Goal: Communication & Community: Ask a question

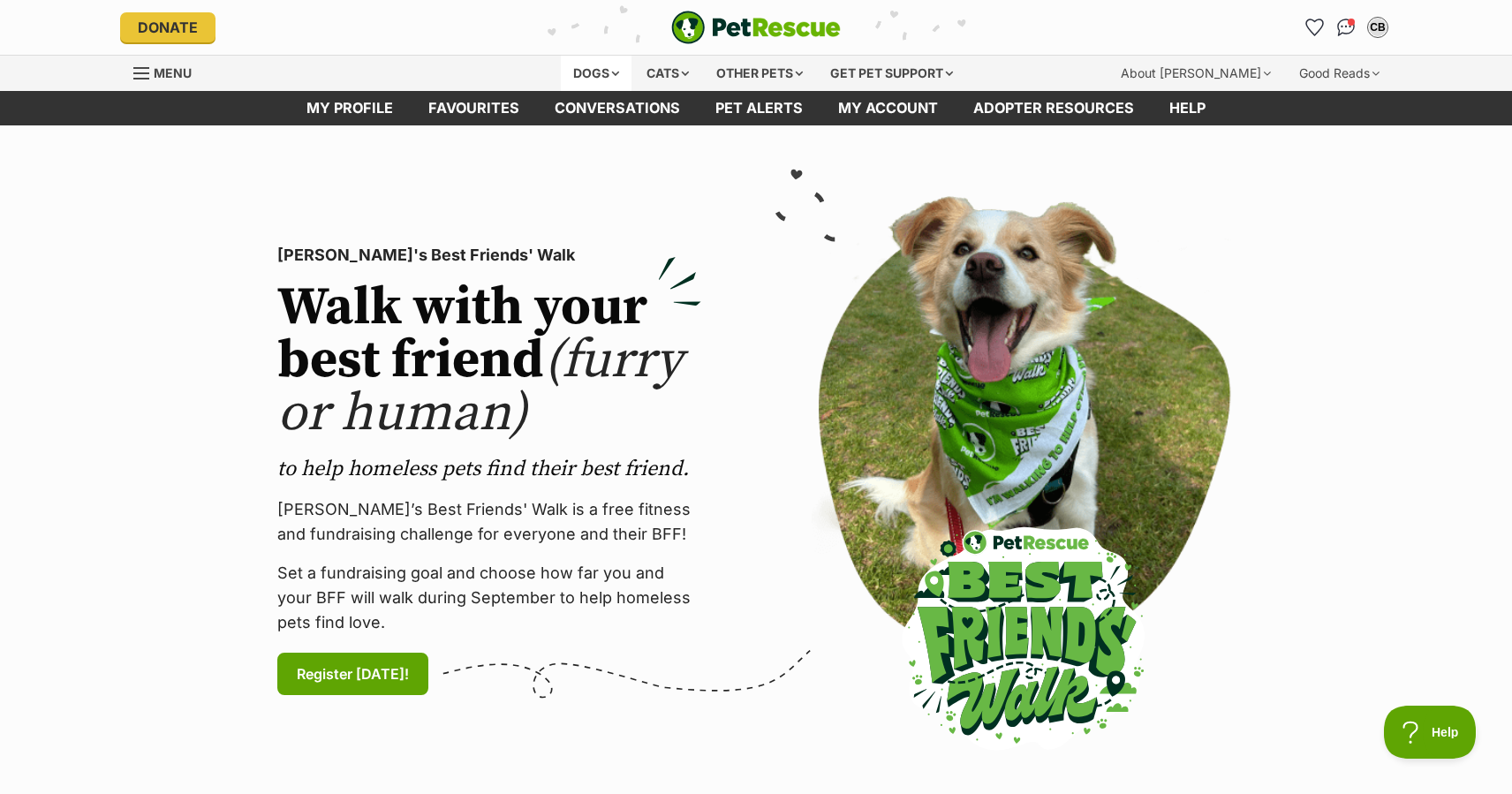
click at [605, 75] on div "Dogs" at bounding box center [596, 73] width 71 height 35
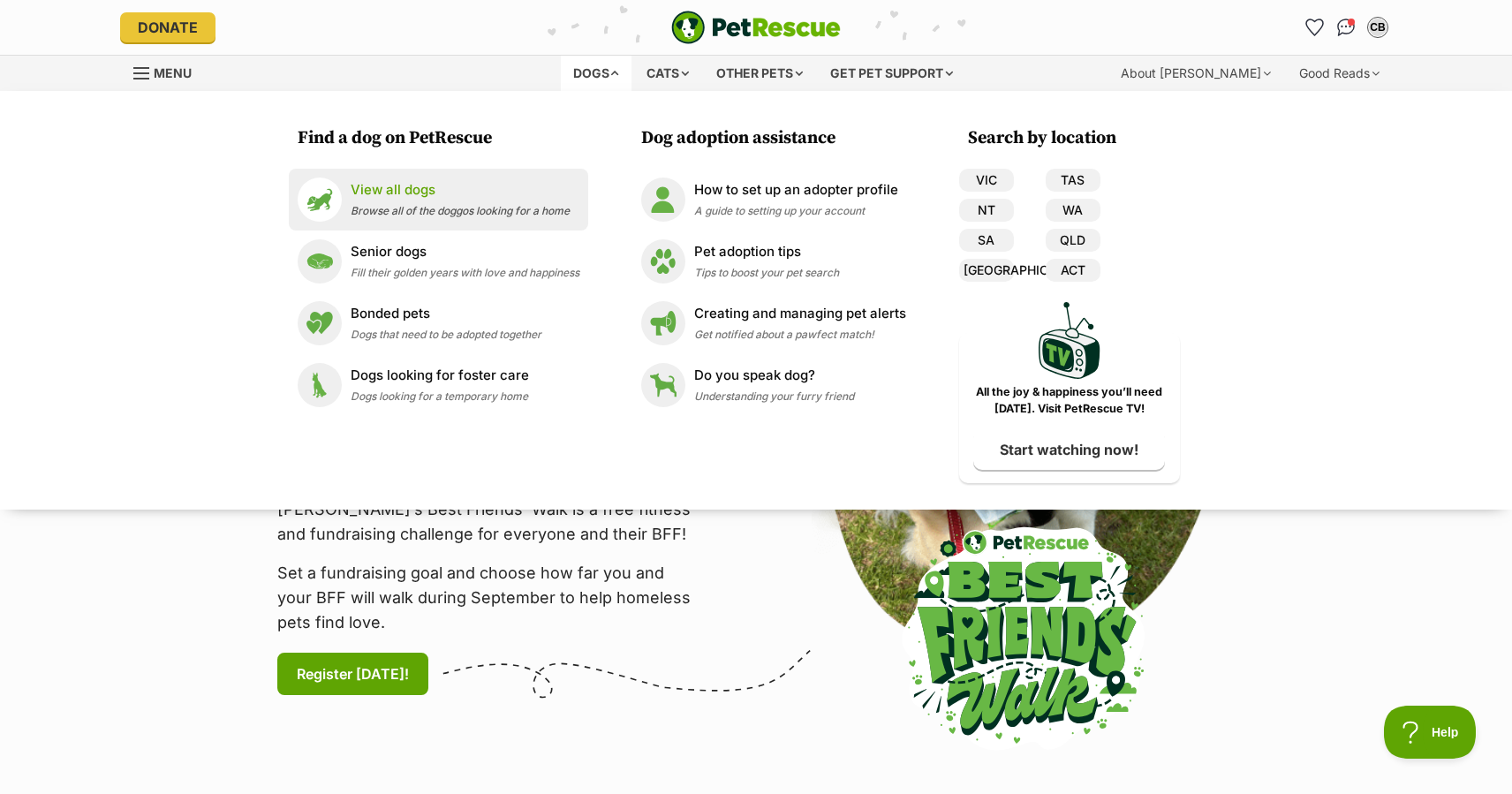
click at [400, 198] on p "View all dogs" at bounding box center [460, 190] width 219 height 20
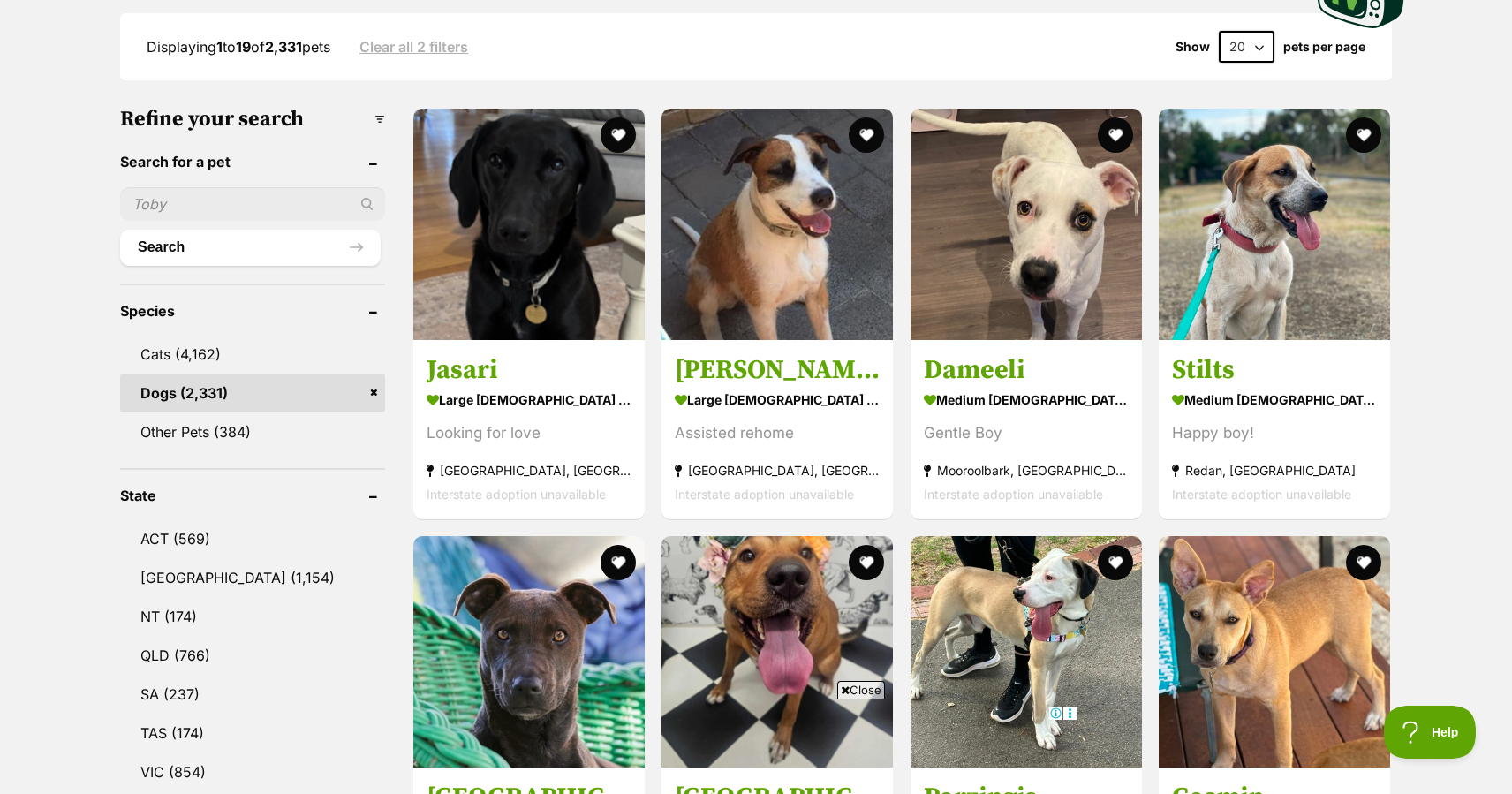
scroll to position [475, 0]
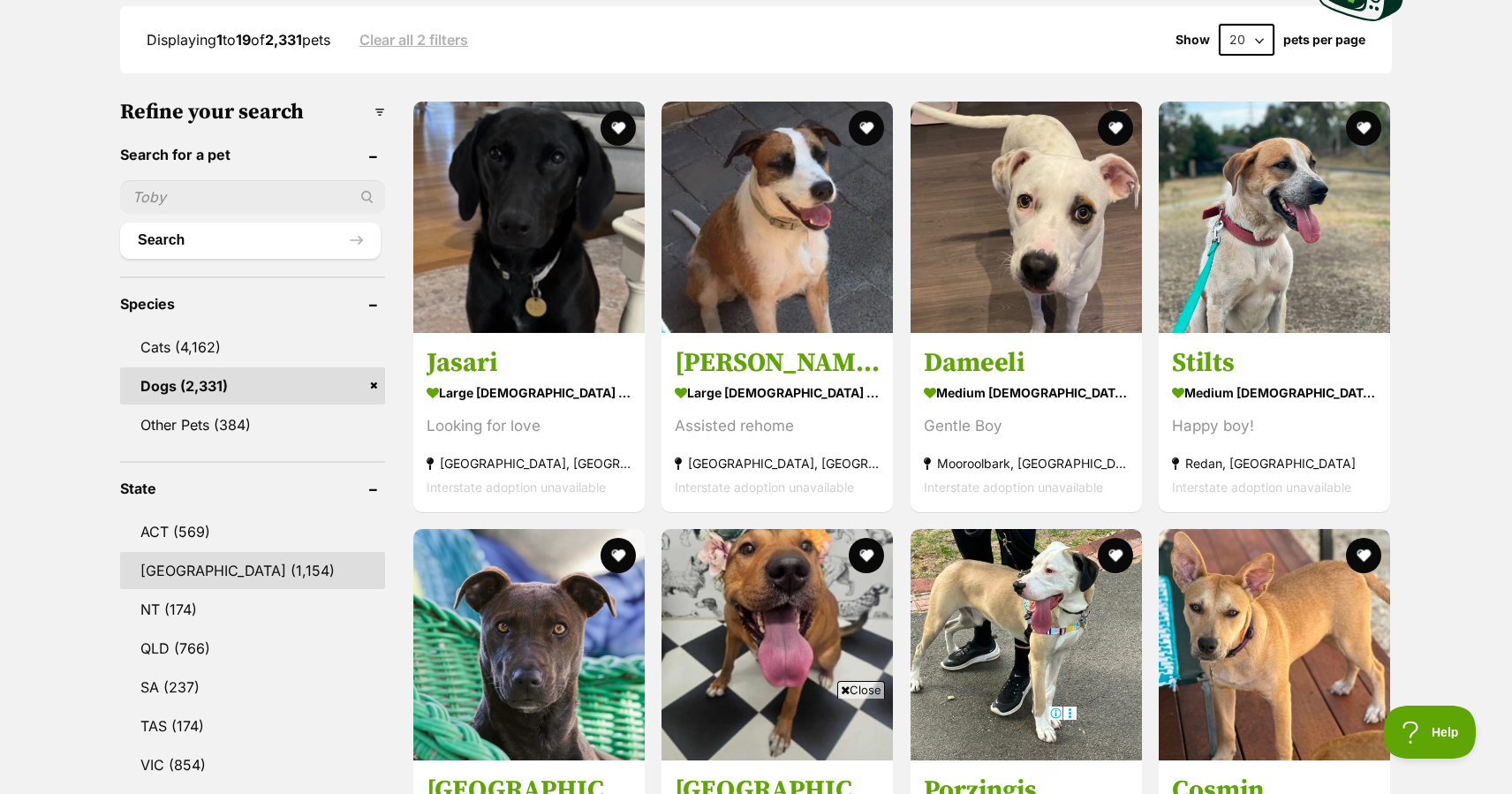
click at [173, 554] on link "NSW (1,154)" at bounding box center [252, 571] width 265 height 37
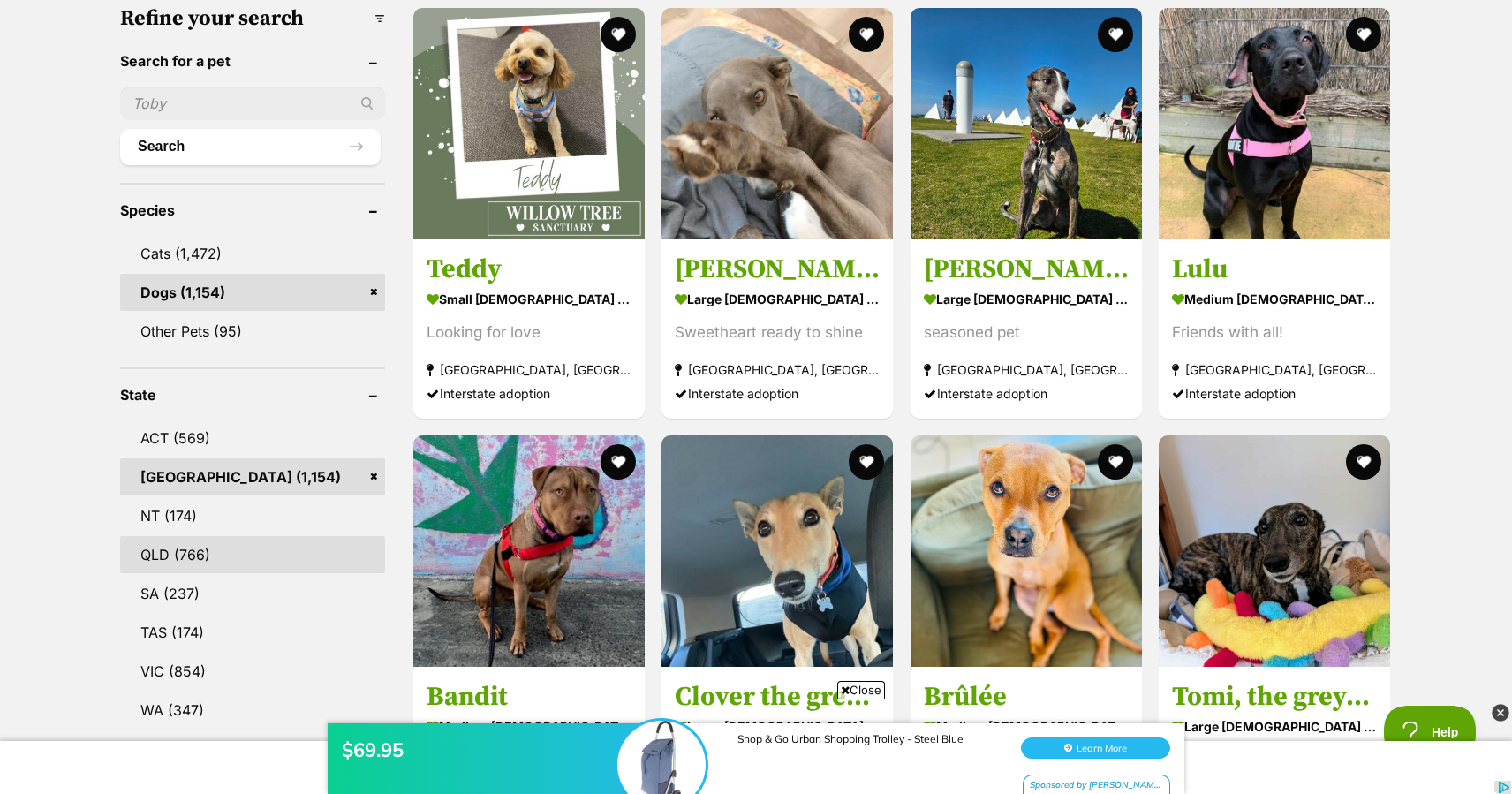
click at [164, 552] on link "QLD (766)" at bounding box center [252, 554] width 265 height 37
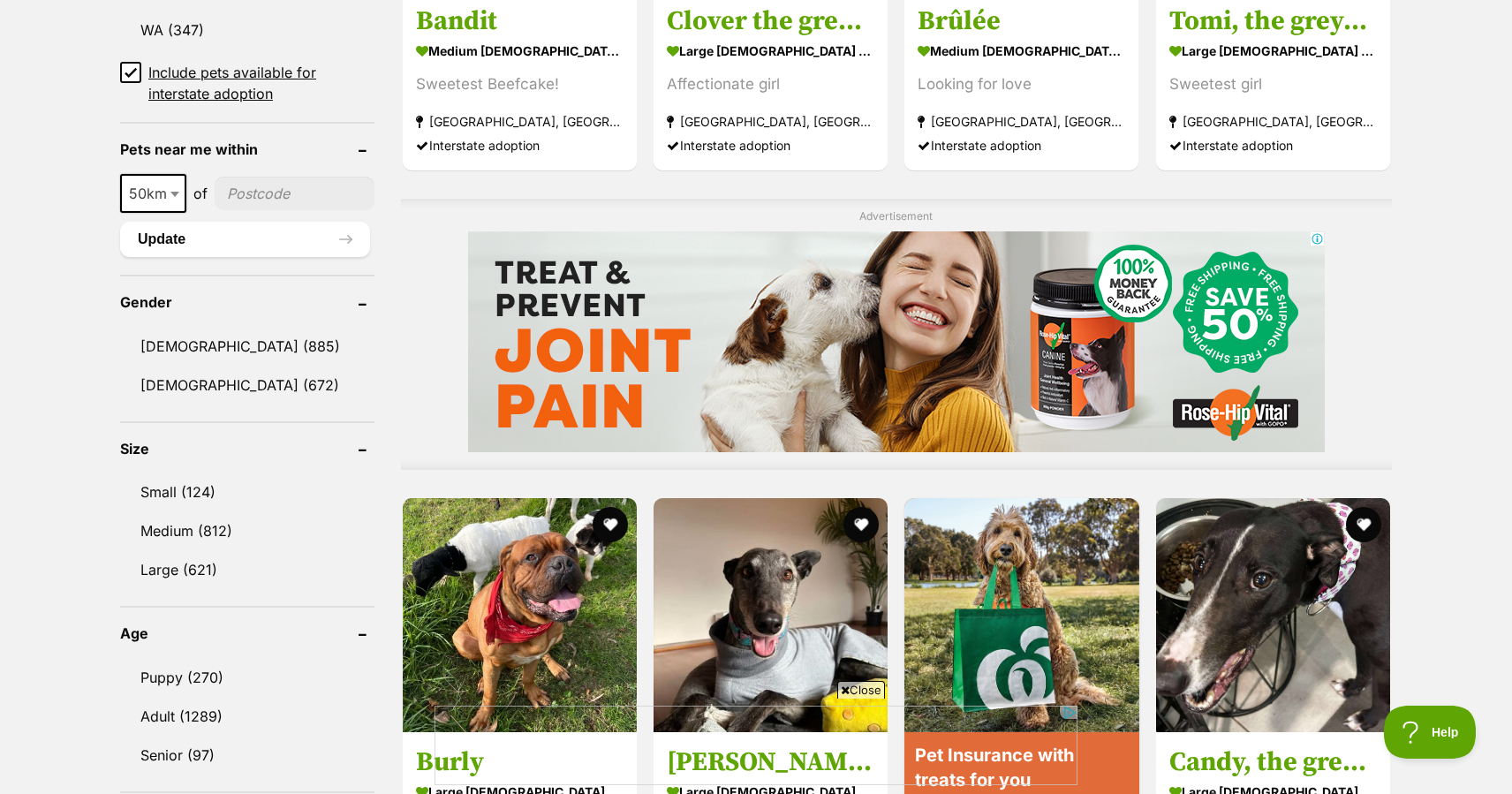
scroll to position [1250, 0]
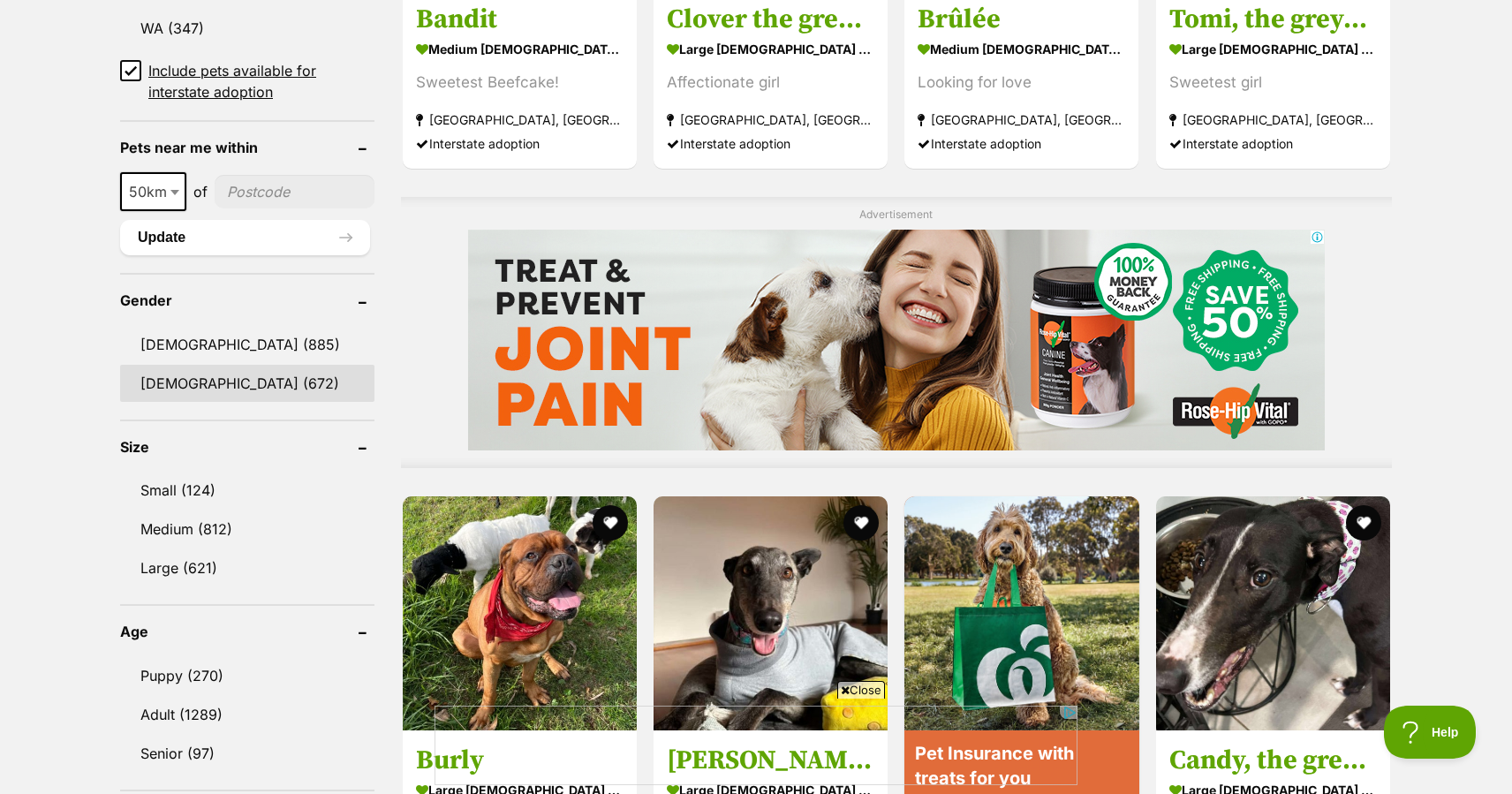
click at [162, 382] on link "Female (672)" at bounding box center [246, 383] width 254 height 37
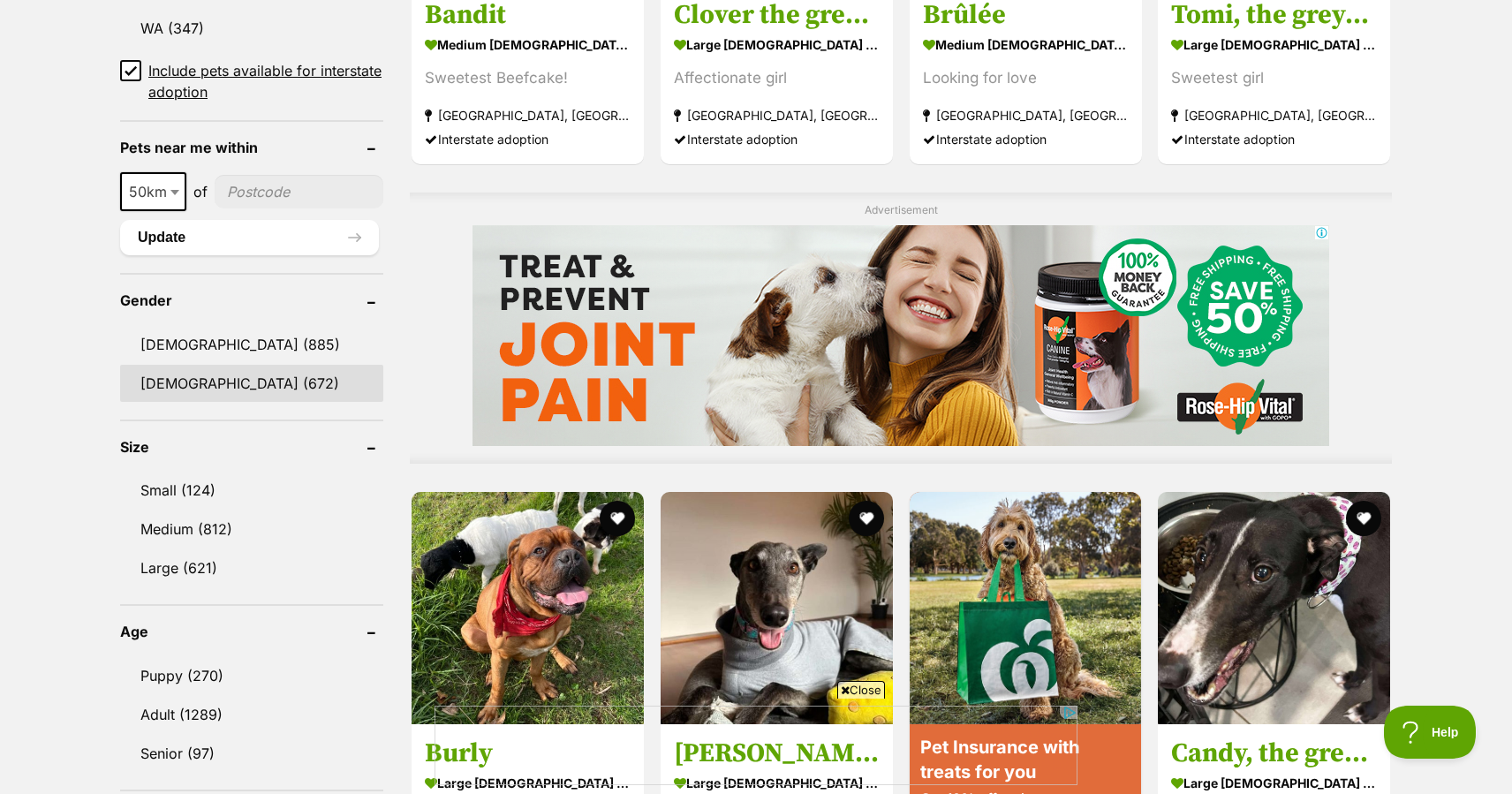
scroll to position [0, 0]
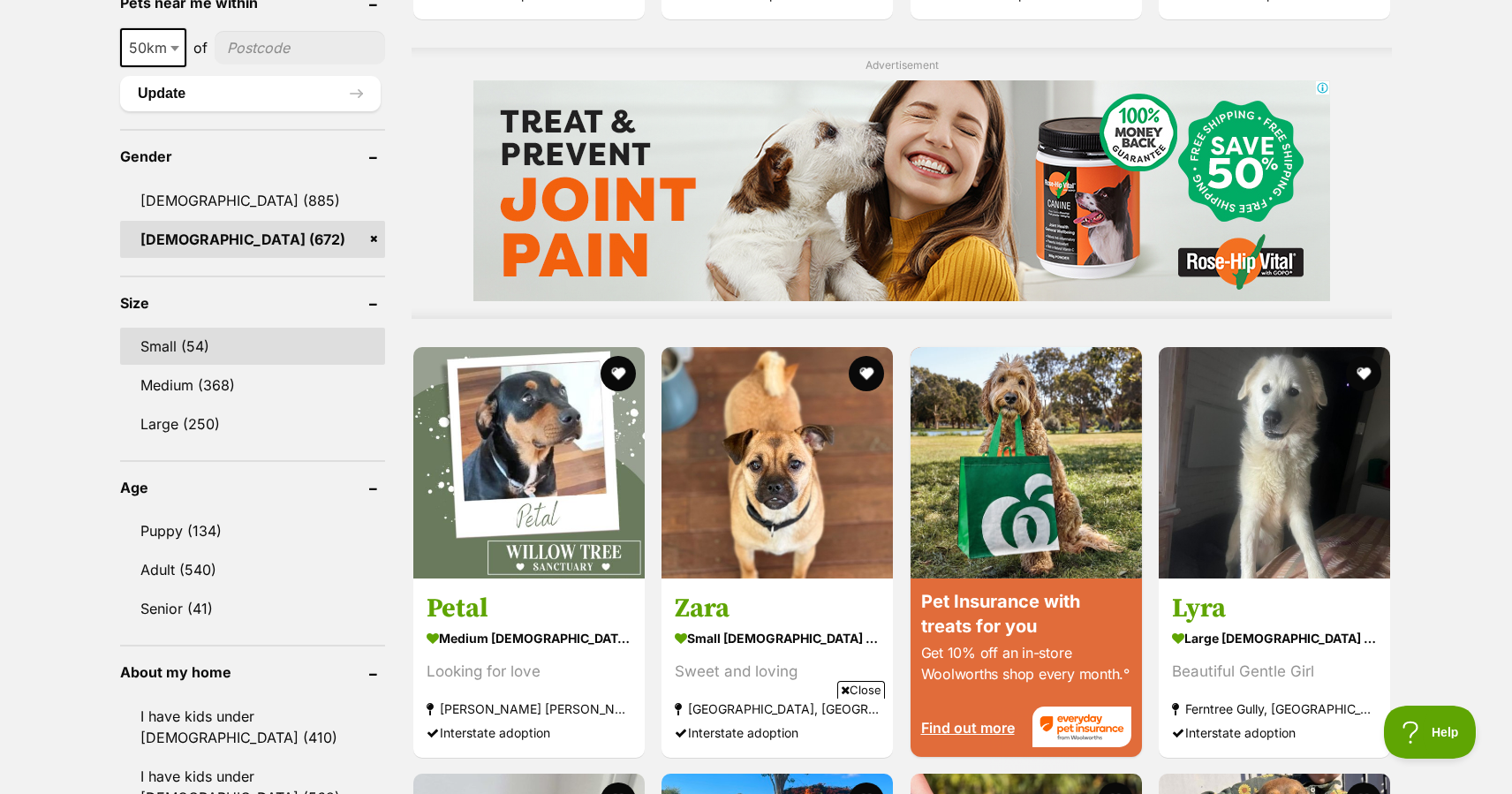
click at [174, 348] on link "Small (54)" at bounding box center [252, 346] width 265 height 37
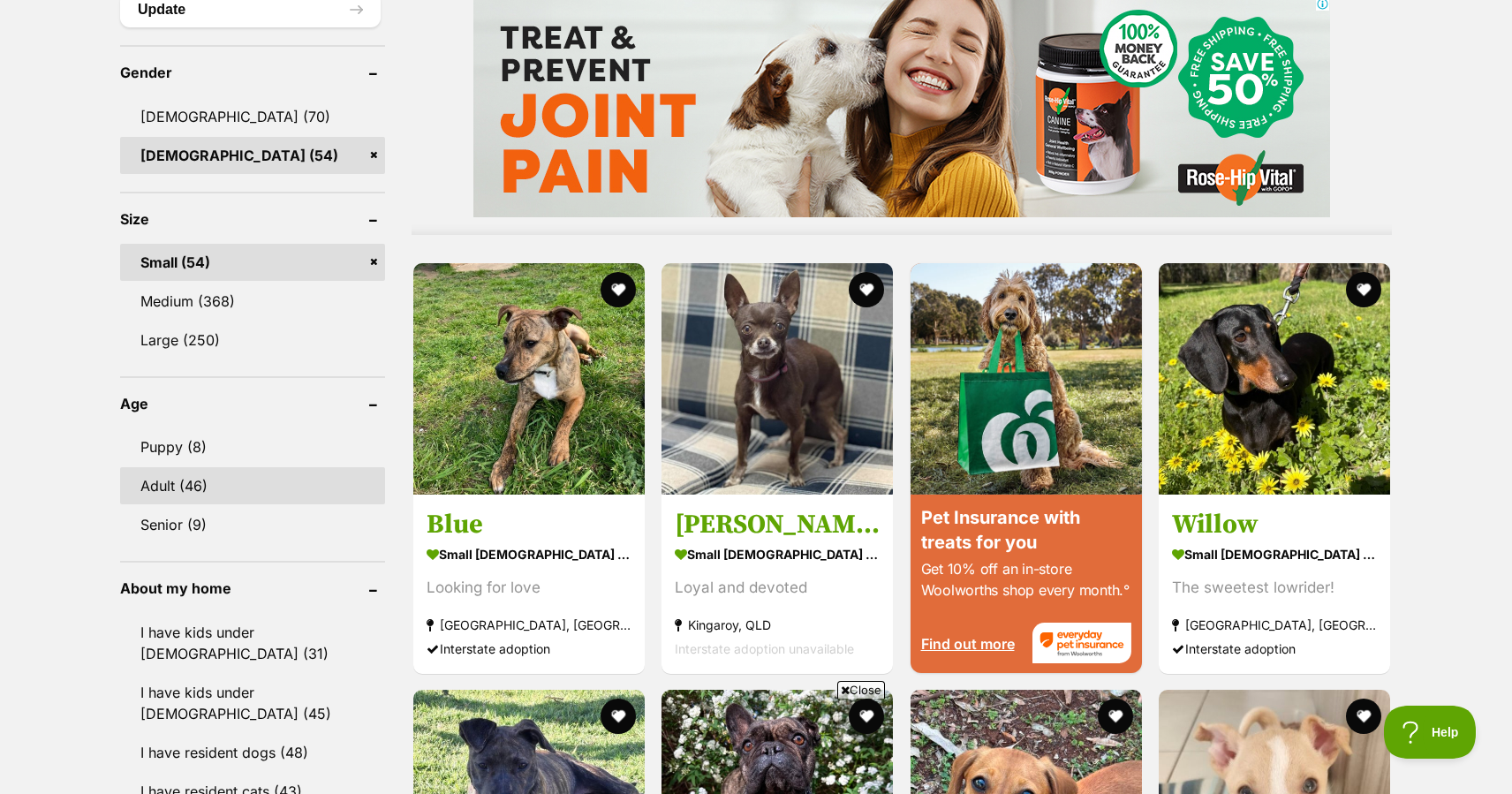
click at [163, 488] on link "Adult (46)" at bounding box center [252, 485] width 265 height 37
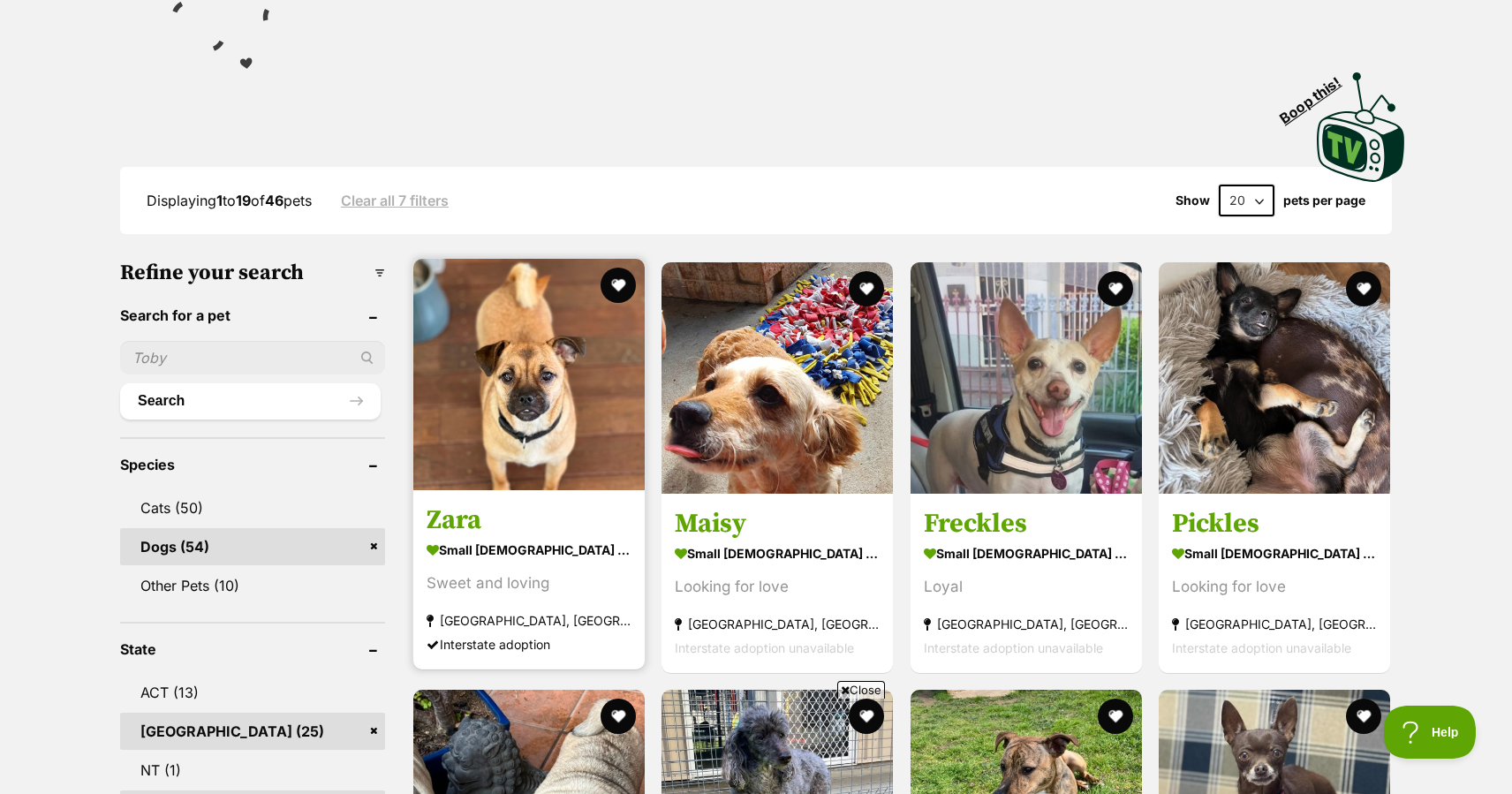
click at [480, 537] on strong "small female Dog" at bounding box center [529, 549] width 205 height 26
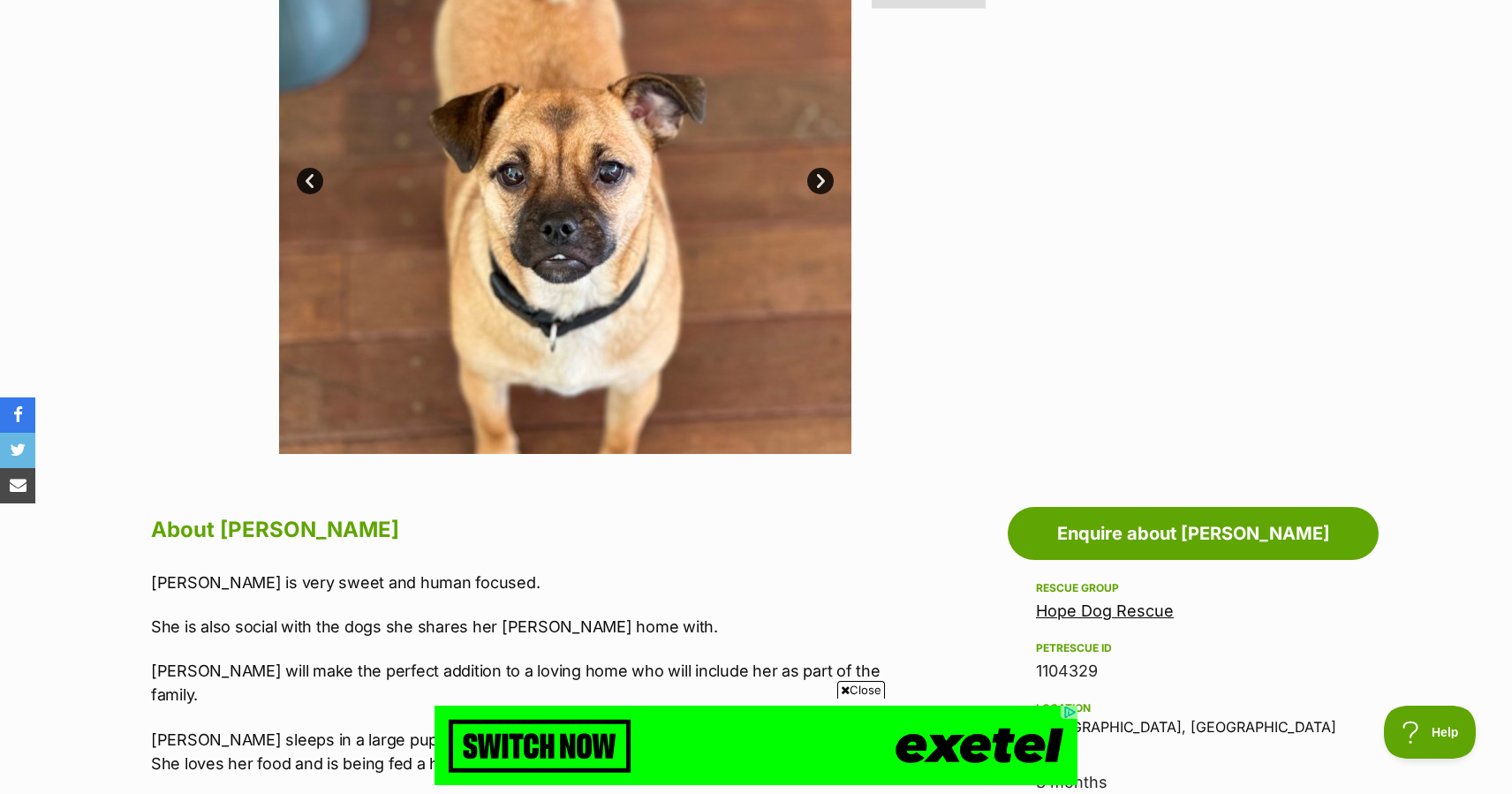
scroll to position [484, 0]
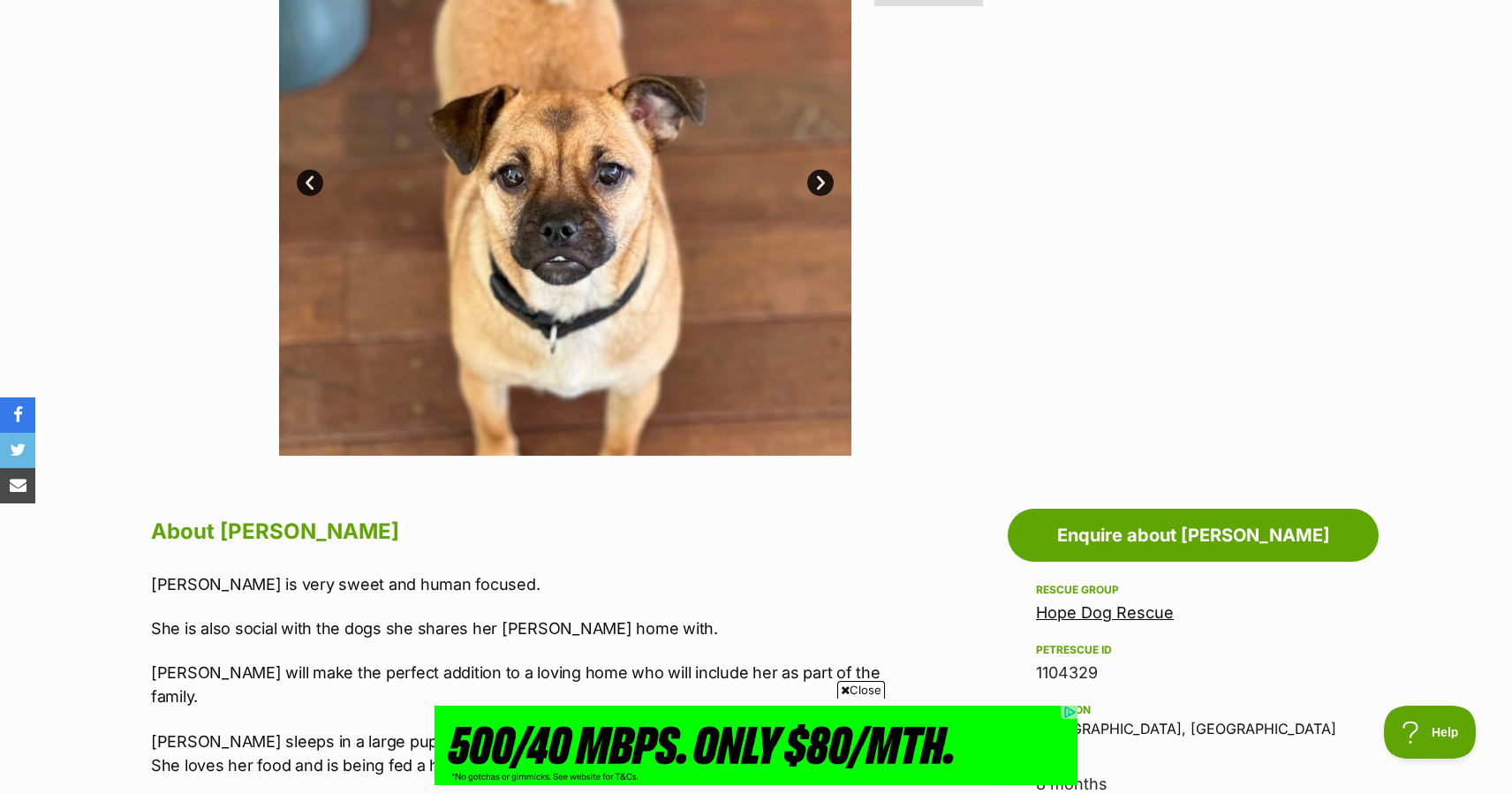
click at [825, 179] on link "Next" at bounding box center [821, 183] width 27 height 27
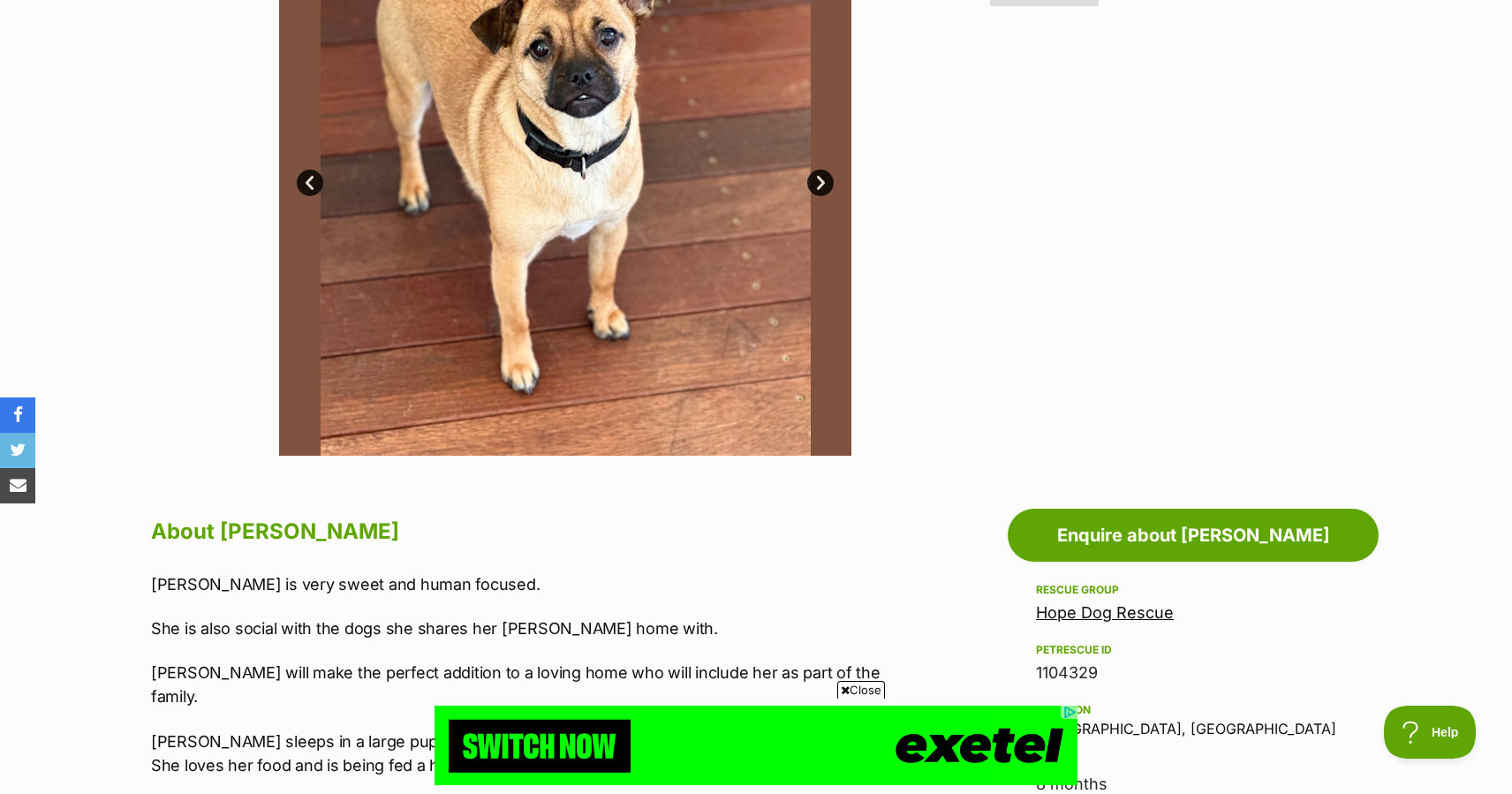
click at [825, 179] on link "Next" at bounding box center [821, 183] width 27 height 27
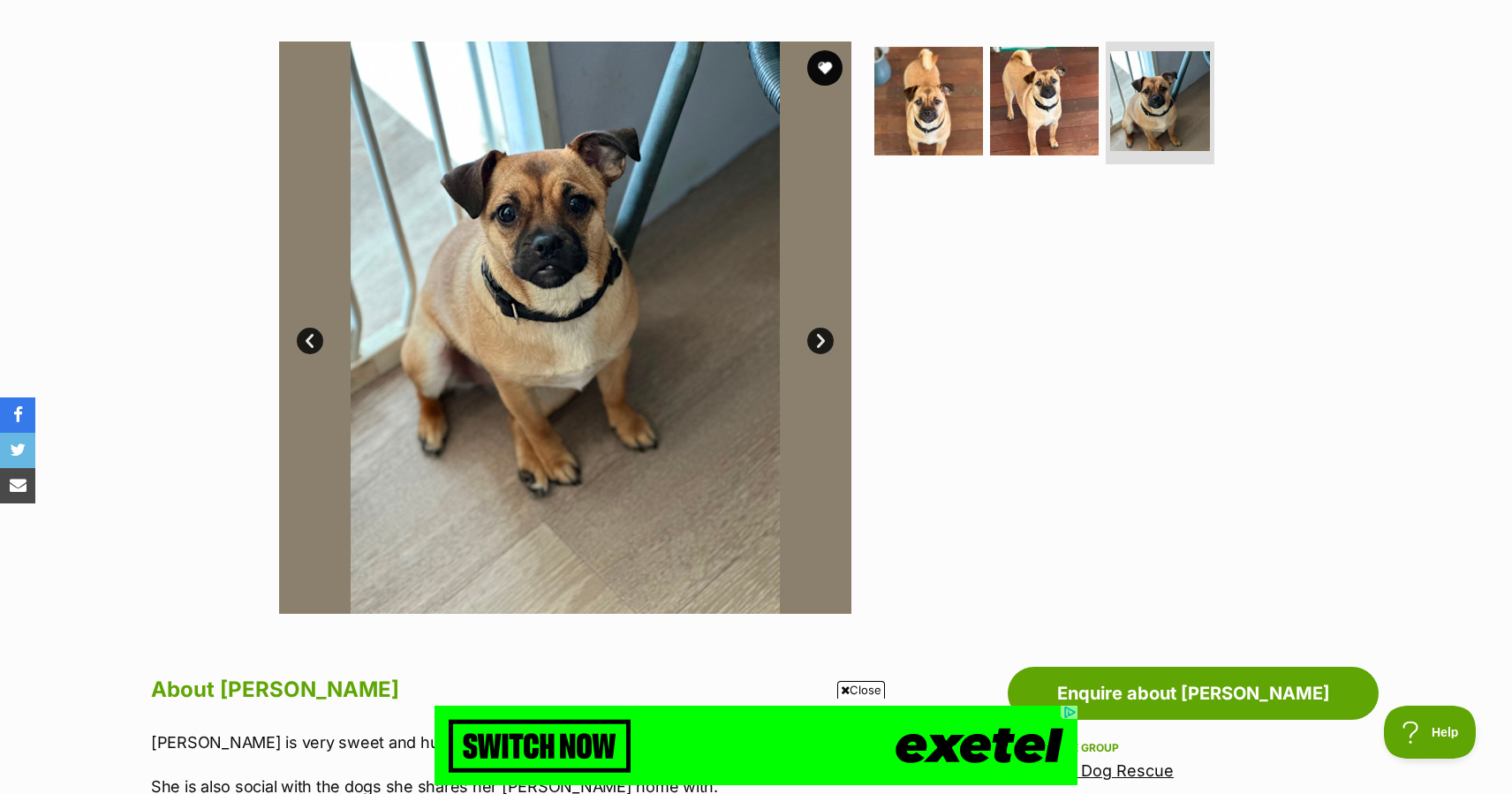
scroll to position [317, 0]
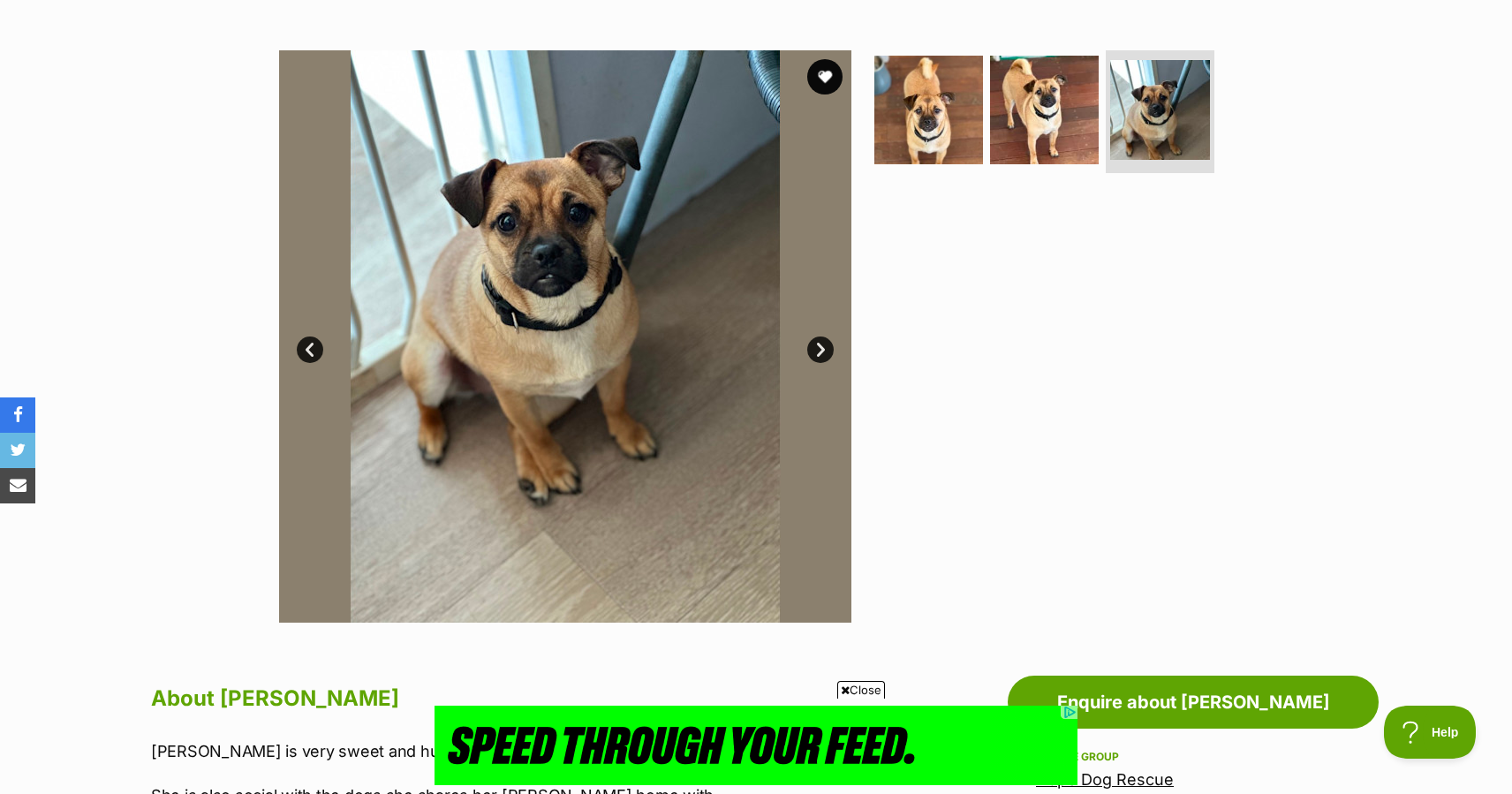
click at [821, 351] on link "Next" at bounding box center [821, 350] width 27 height 27
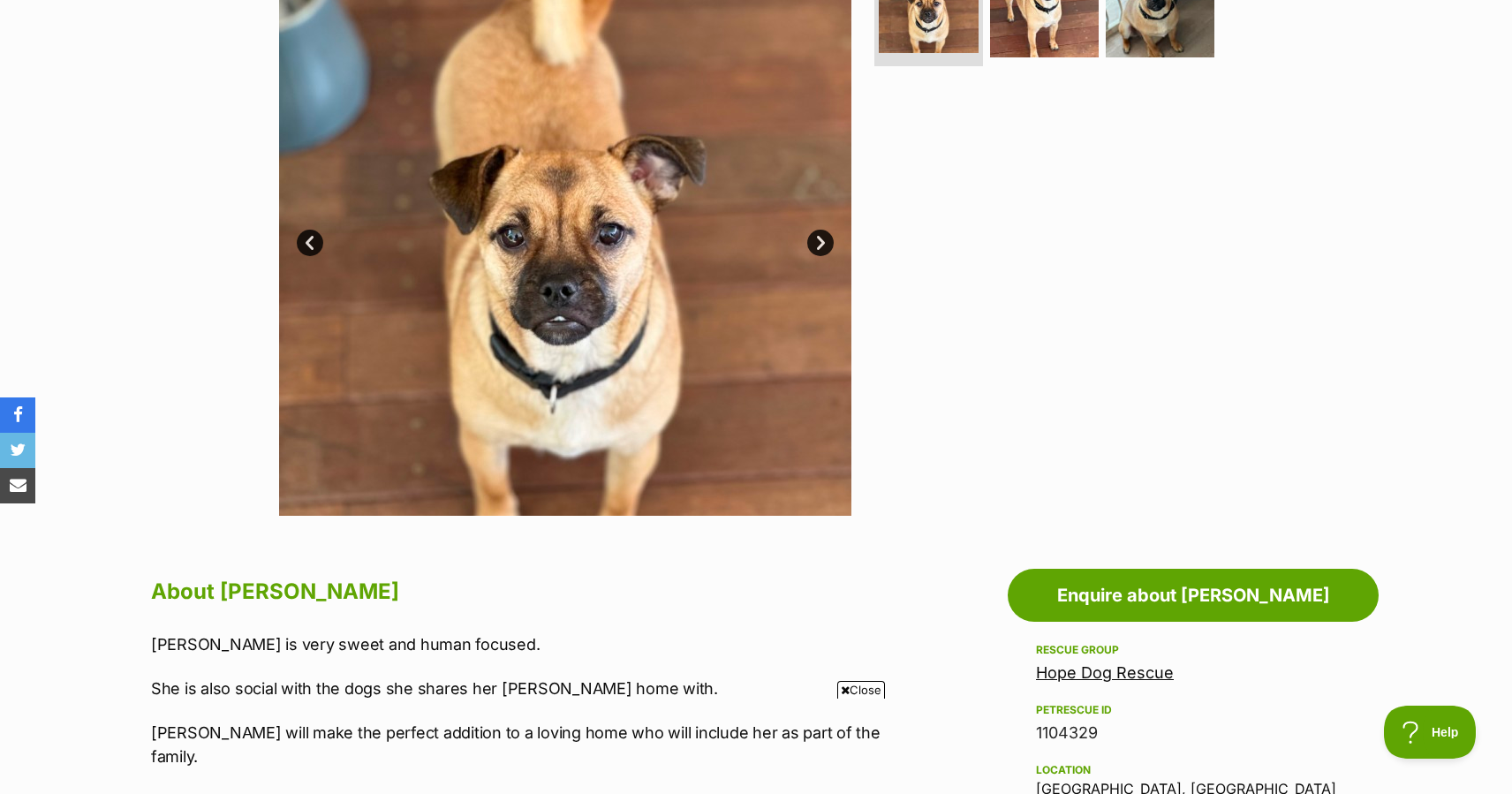
scroll to position [0, 0]
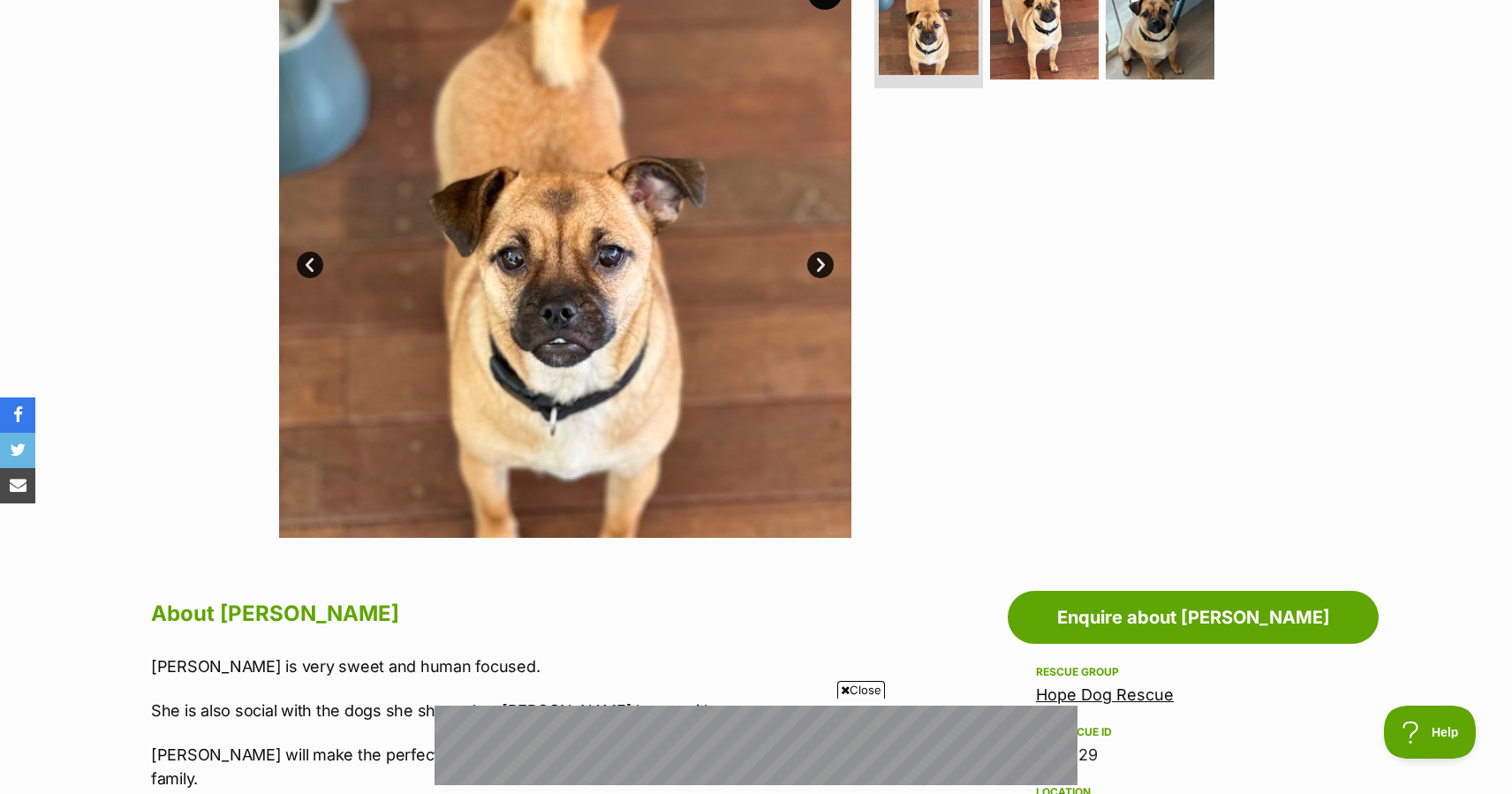
click at [826, 264] on link "Next" at bounding box center [821, 265] width 27 height 27
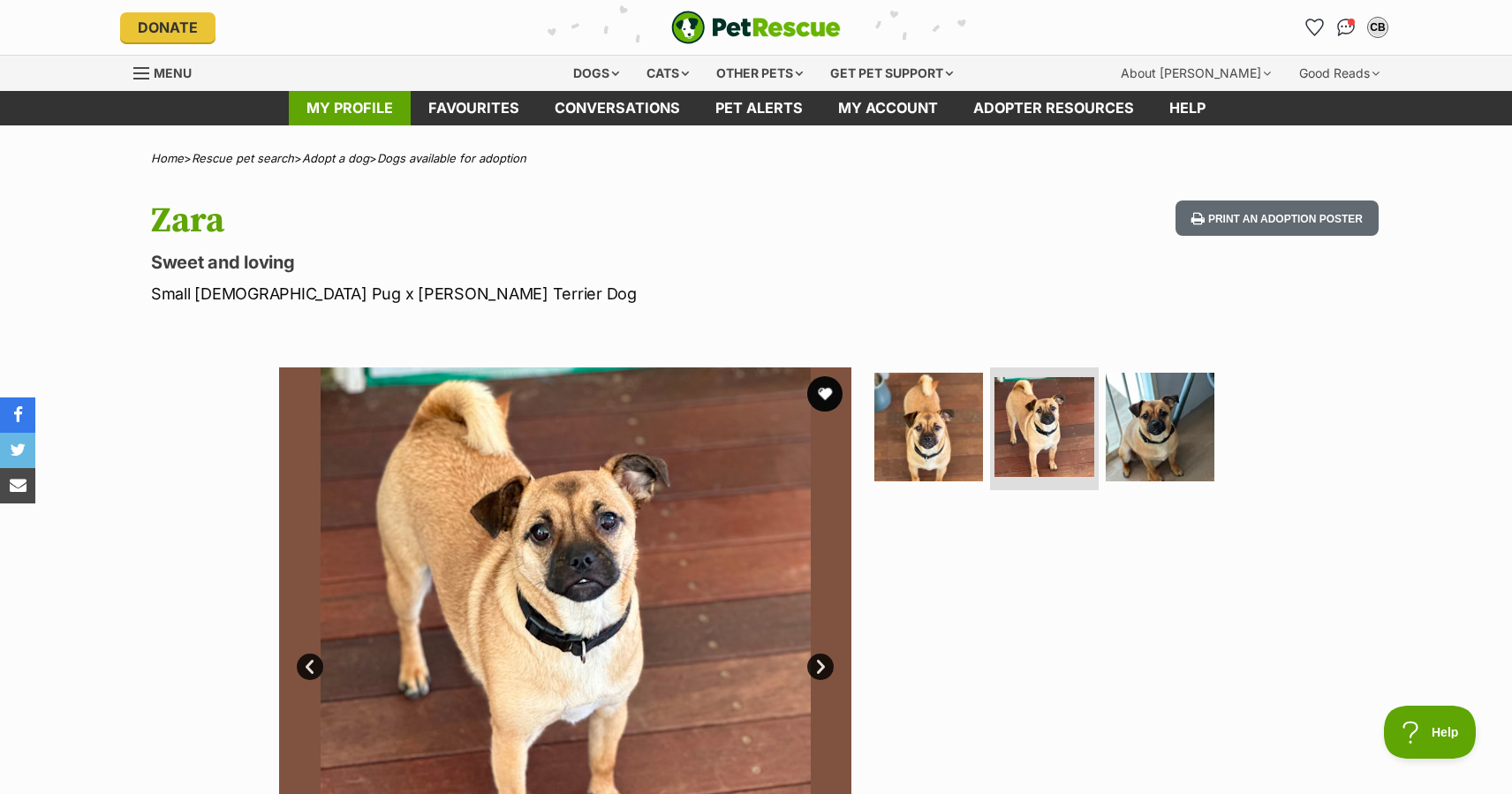
click at [368, 105] on link "My profile" at bounding box center [349, 108] width 122 height 35
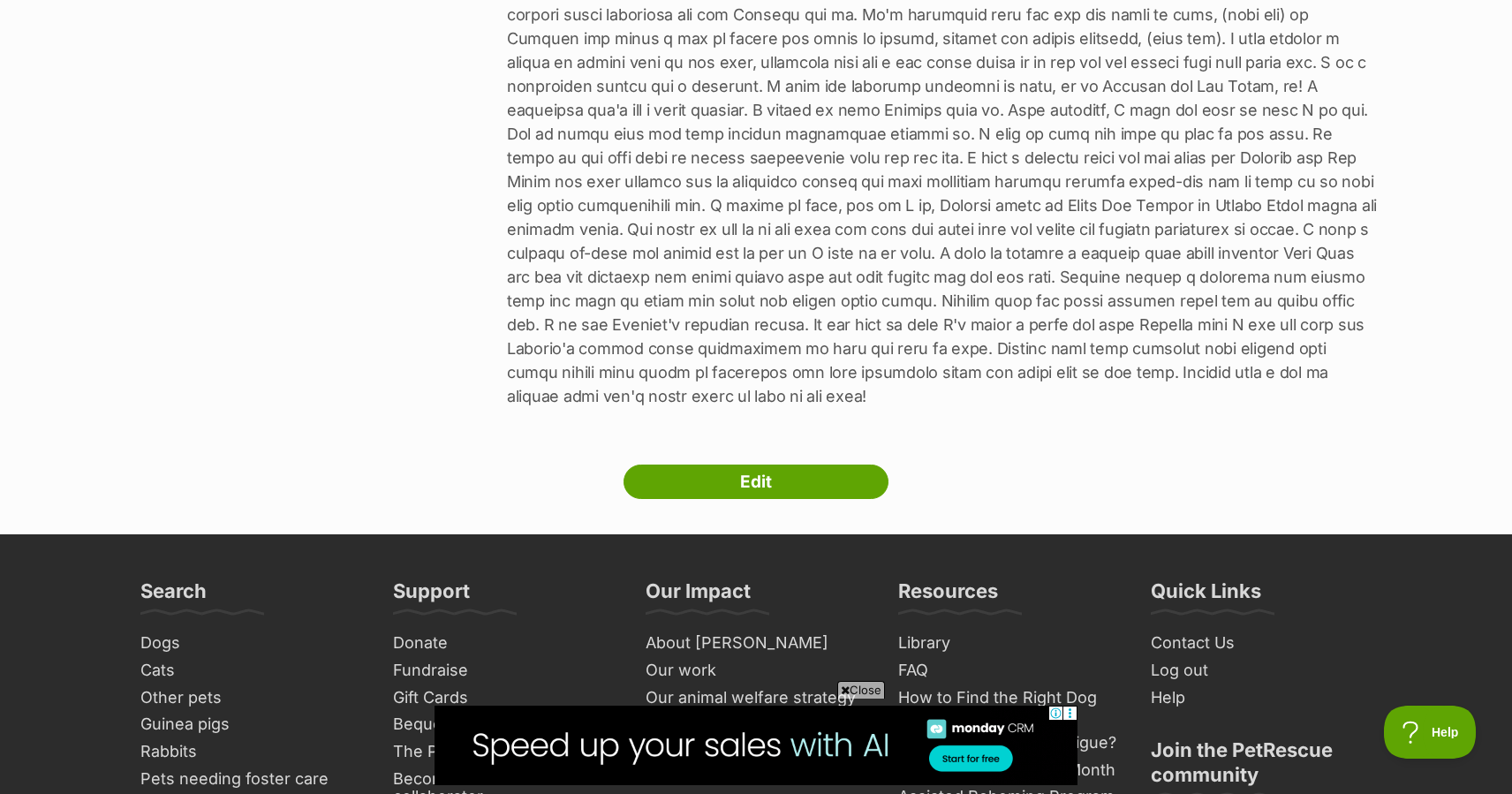
scroll to position [1234, 0]
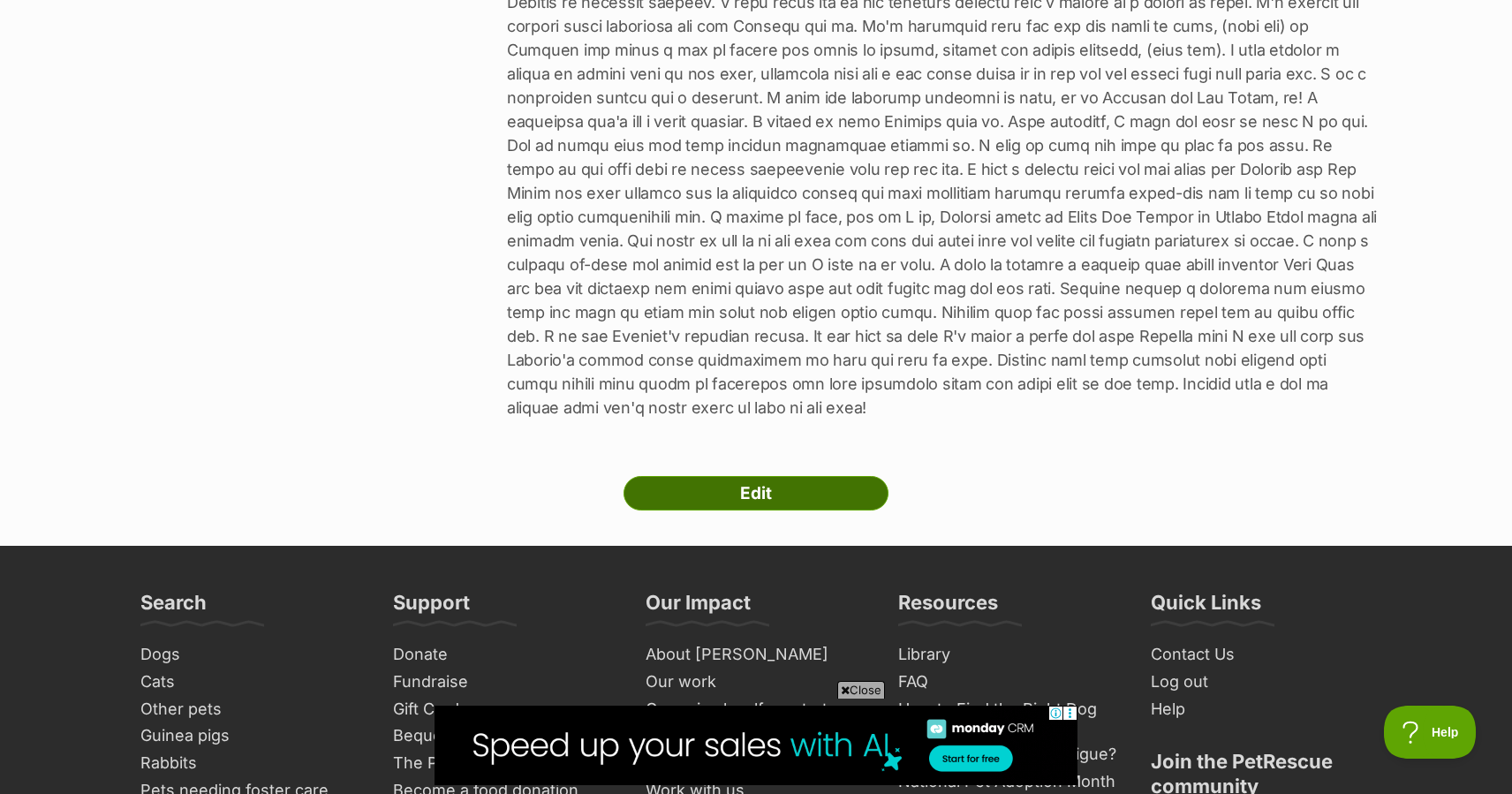
click at [785, 476] on link "Edit" at bounding box center [756, 493] width 265 height 35
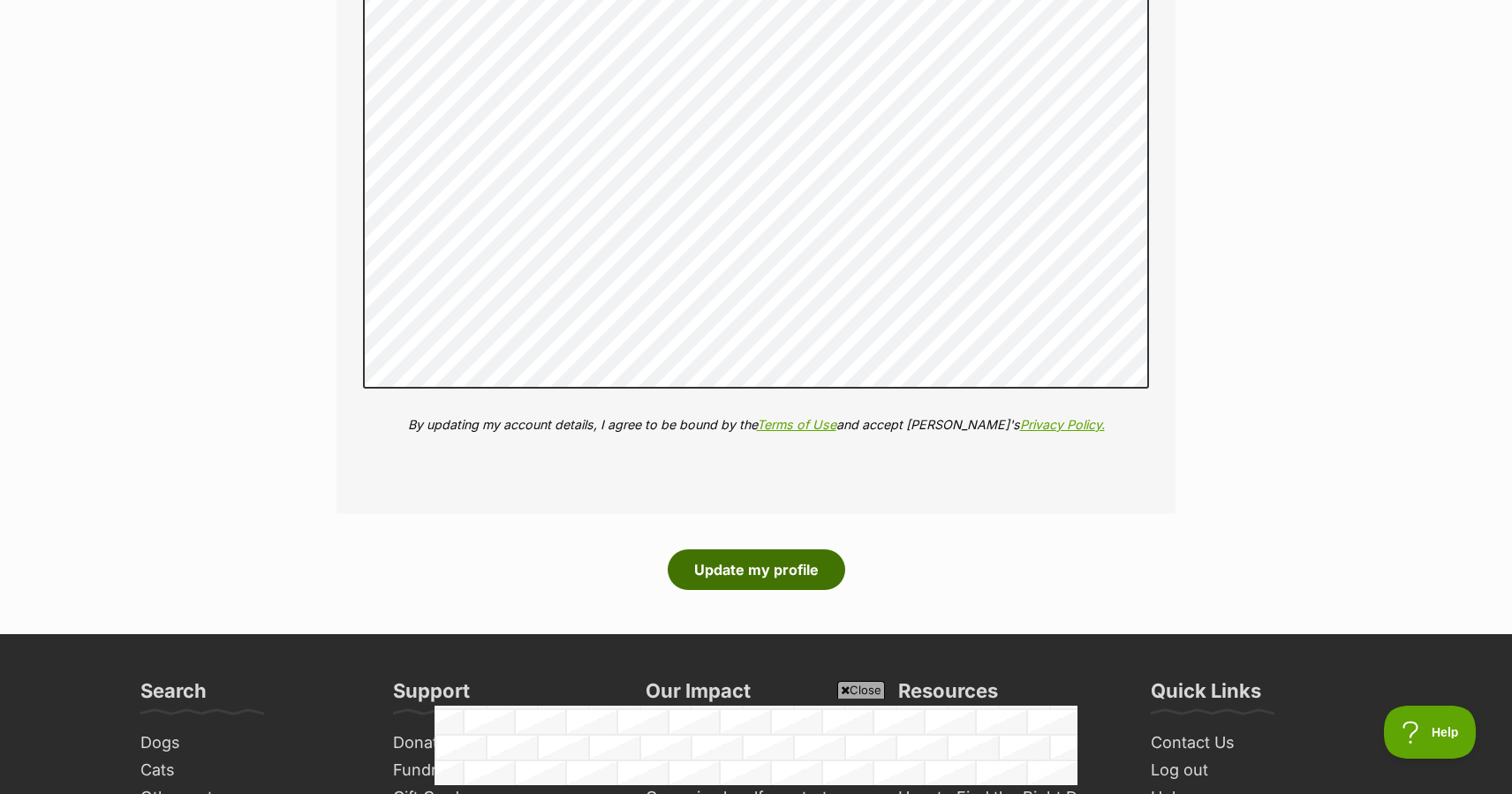
click at [733, 572] on button "Update my profile" at bounding box center [756, 570] width 177 height 40
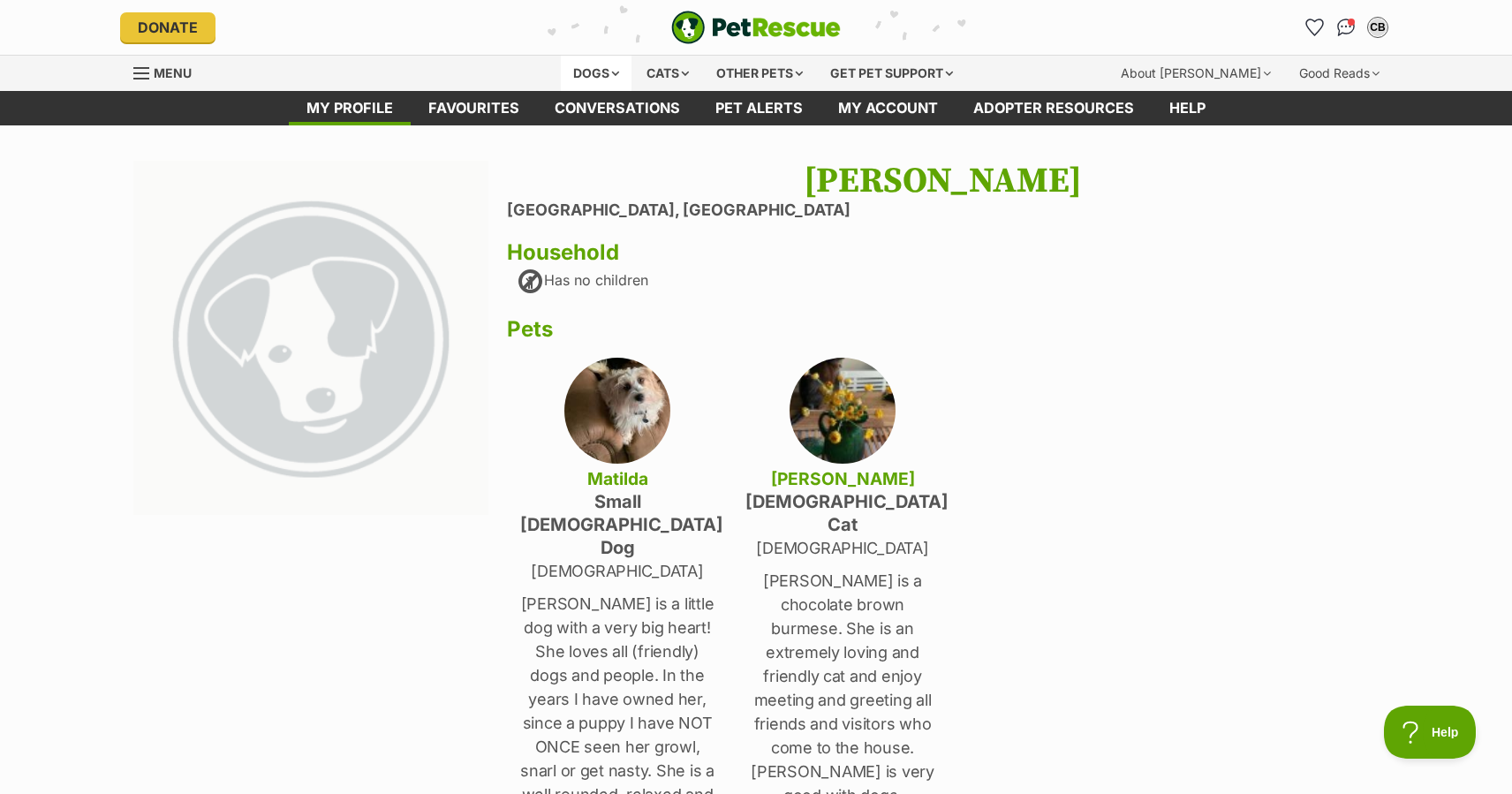
click at [607, 73] on div "Dogs" at bounding box center [596, 73] width 71 height 35
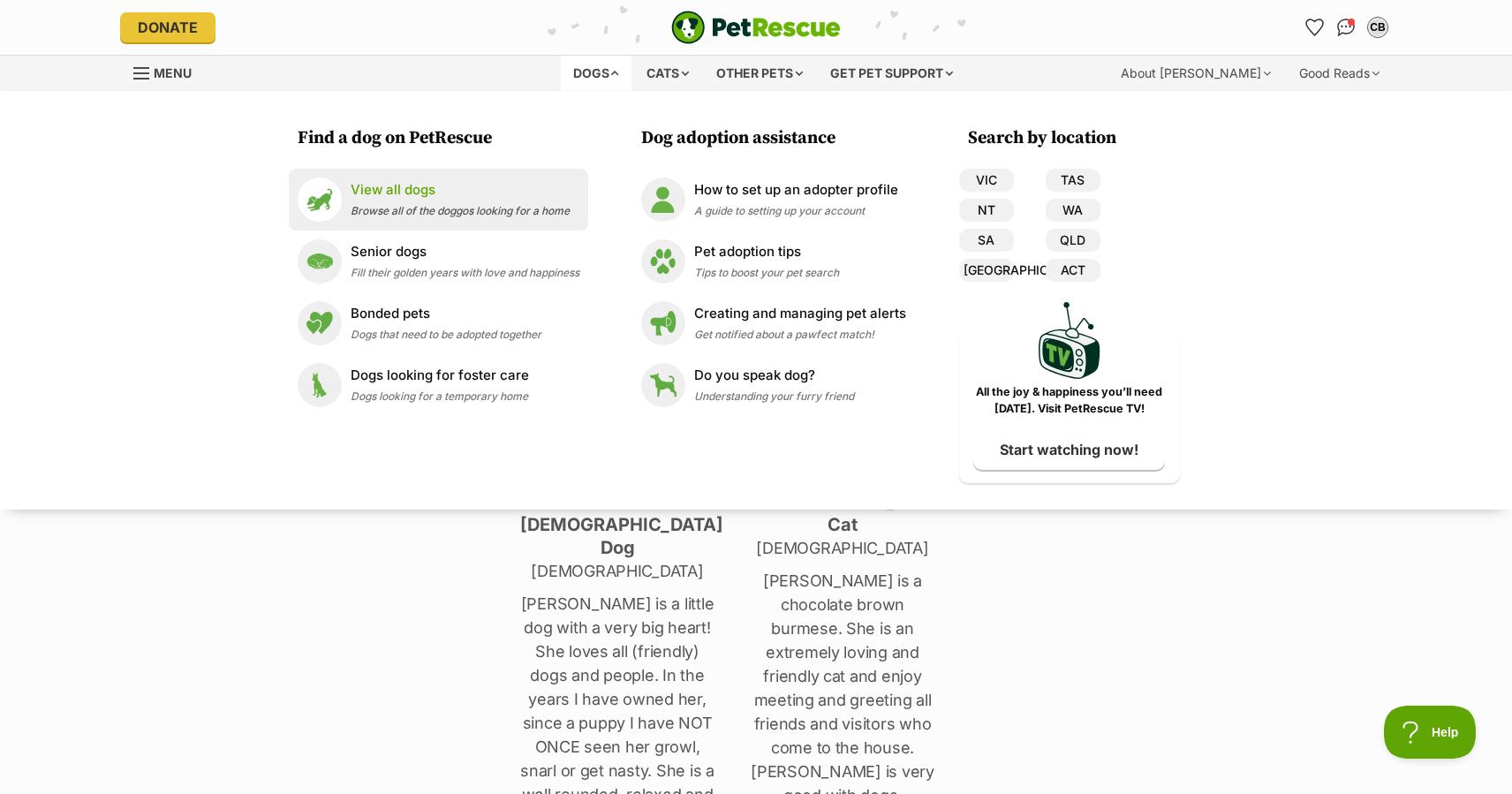
click at [389, 206] on span "Browse all of the doggos looking for a home" at bounding box center [460, 211] width 219 height 13
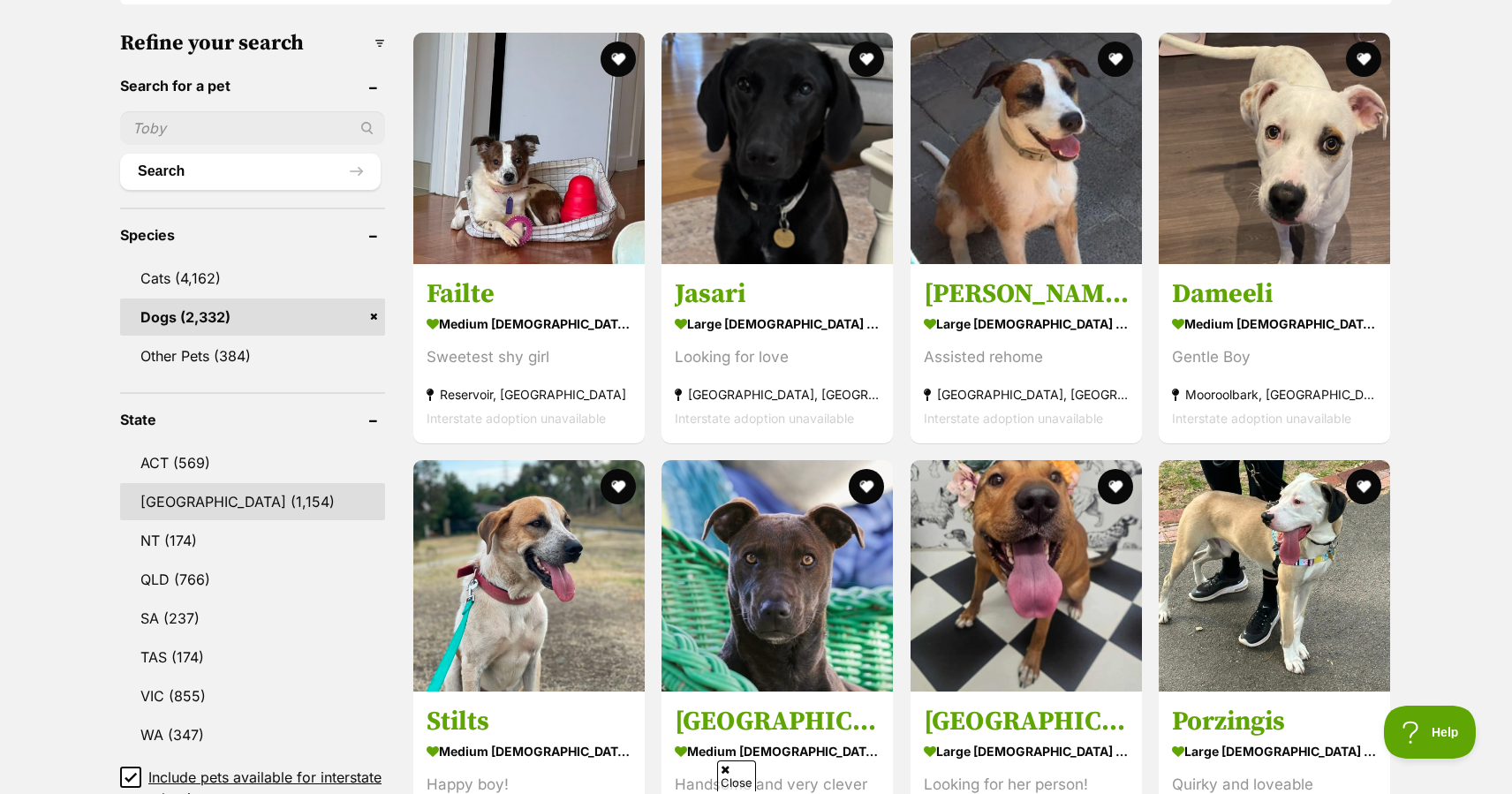
click at [174, 500] on link "NSW (1,154)" at bounding box center [252, 502] width 265 height 37
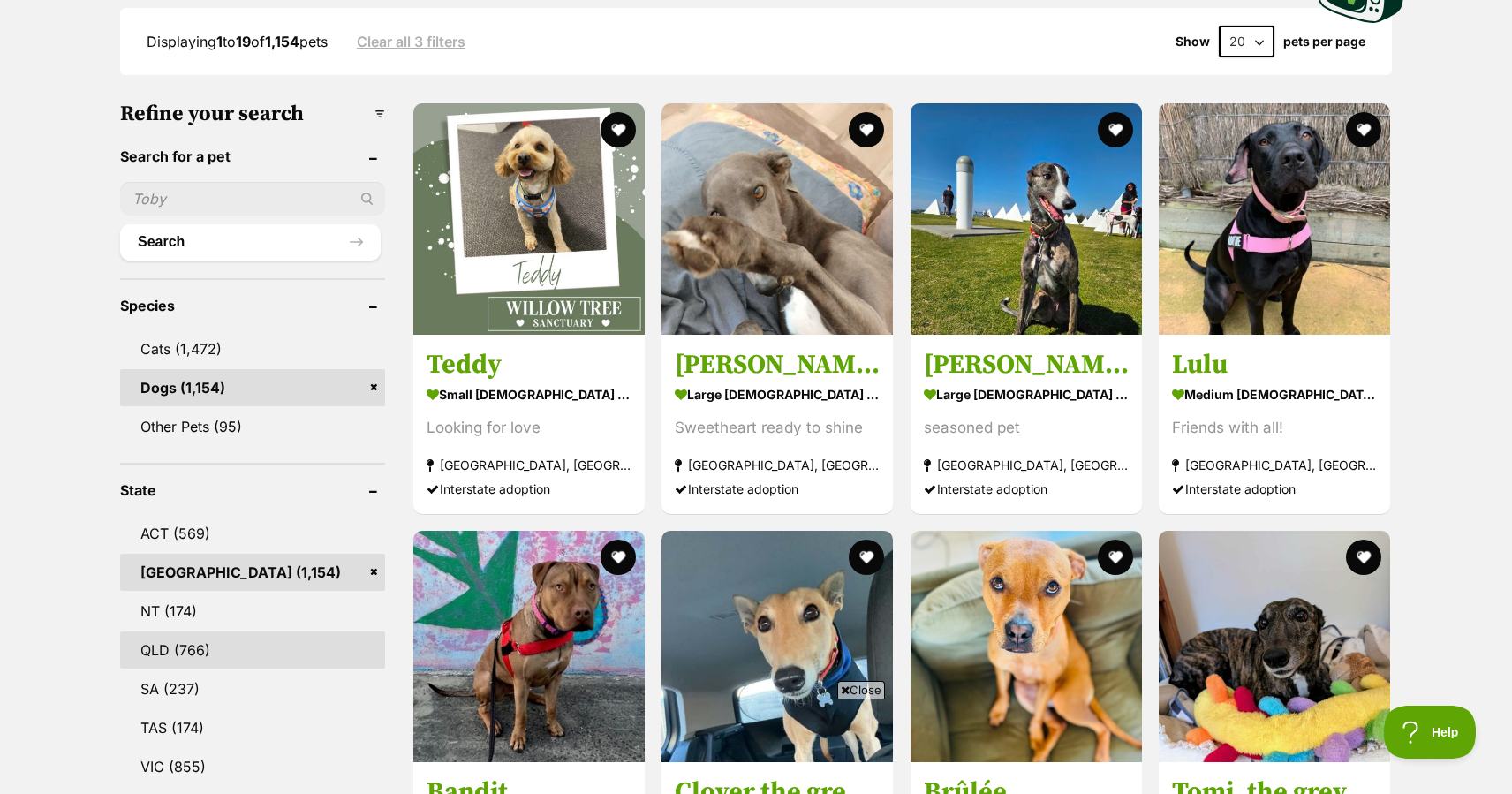
click at [175, 647] on link "QLD (766)" at bounding box center [252, 649] width 265 height 37
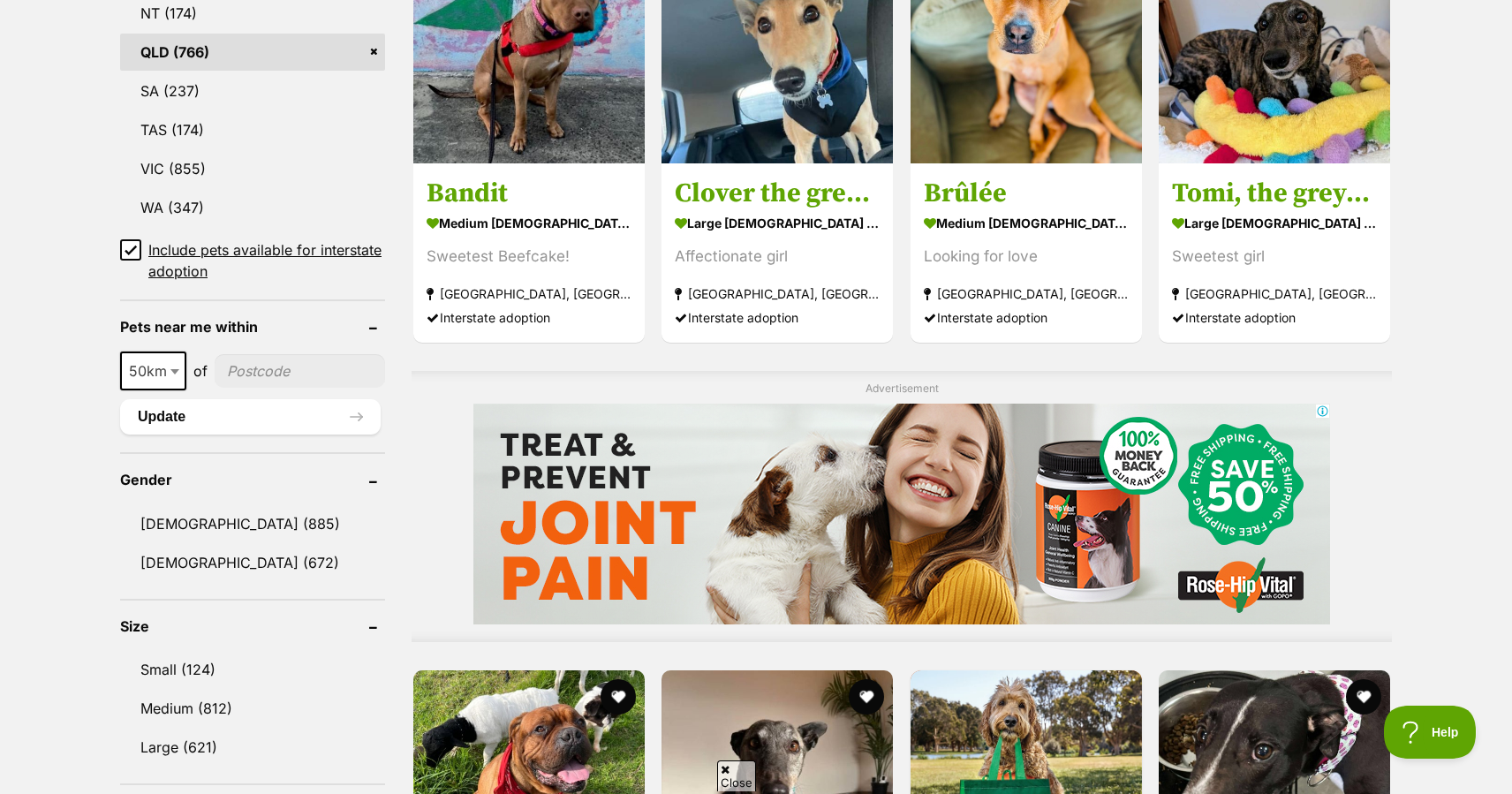
scroll to position [1089, 0]
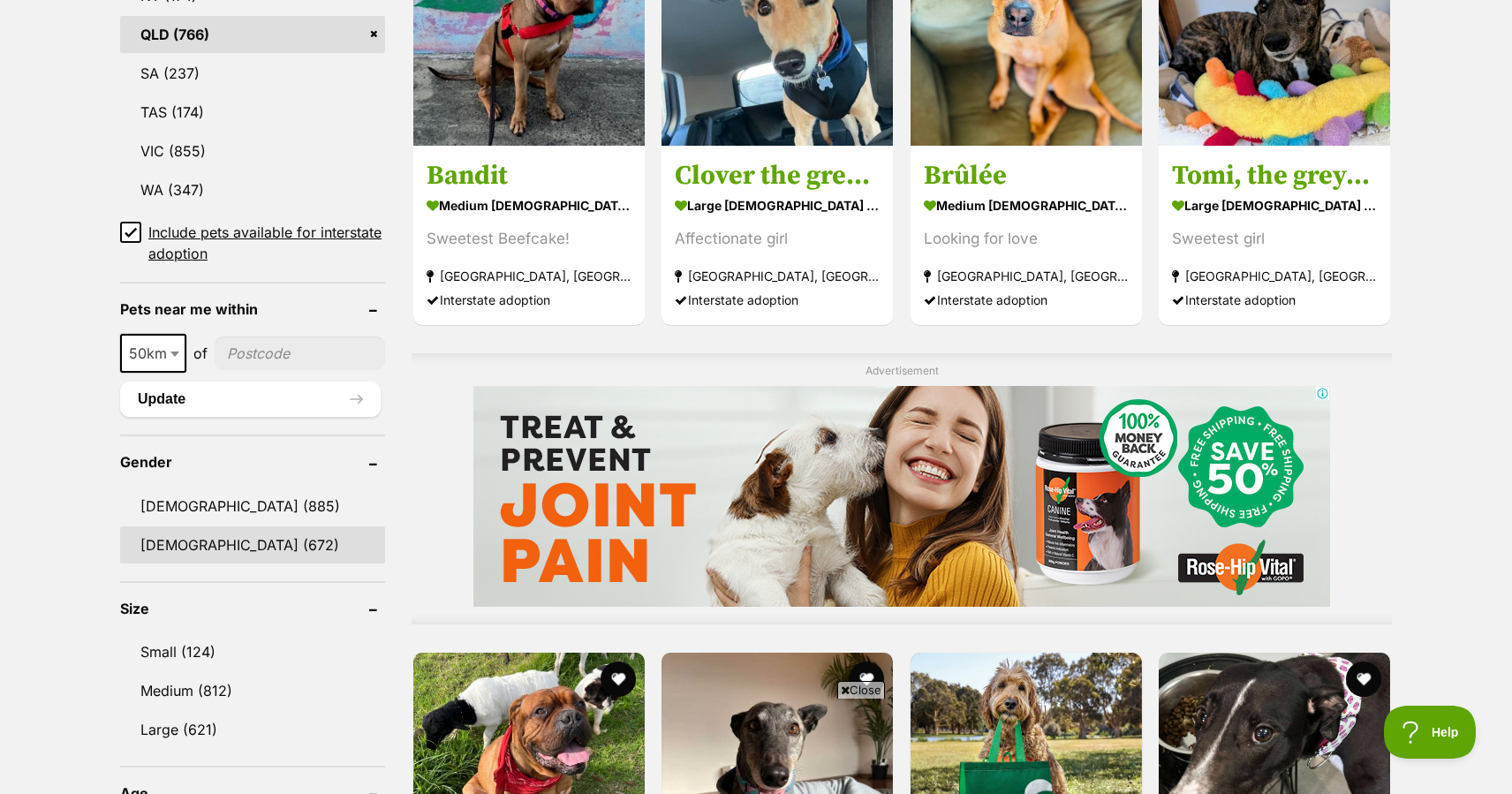
click at [178, 543] on link "Female (672)" at bounding box center [252, 545] width 265 height 37
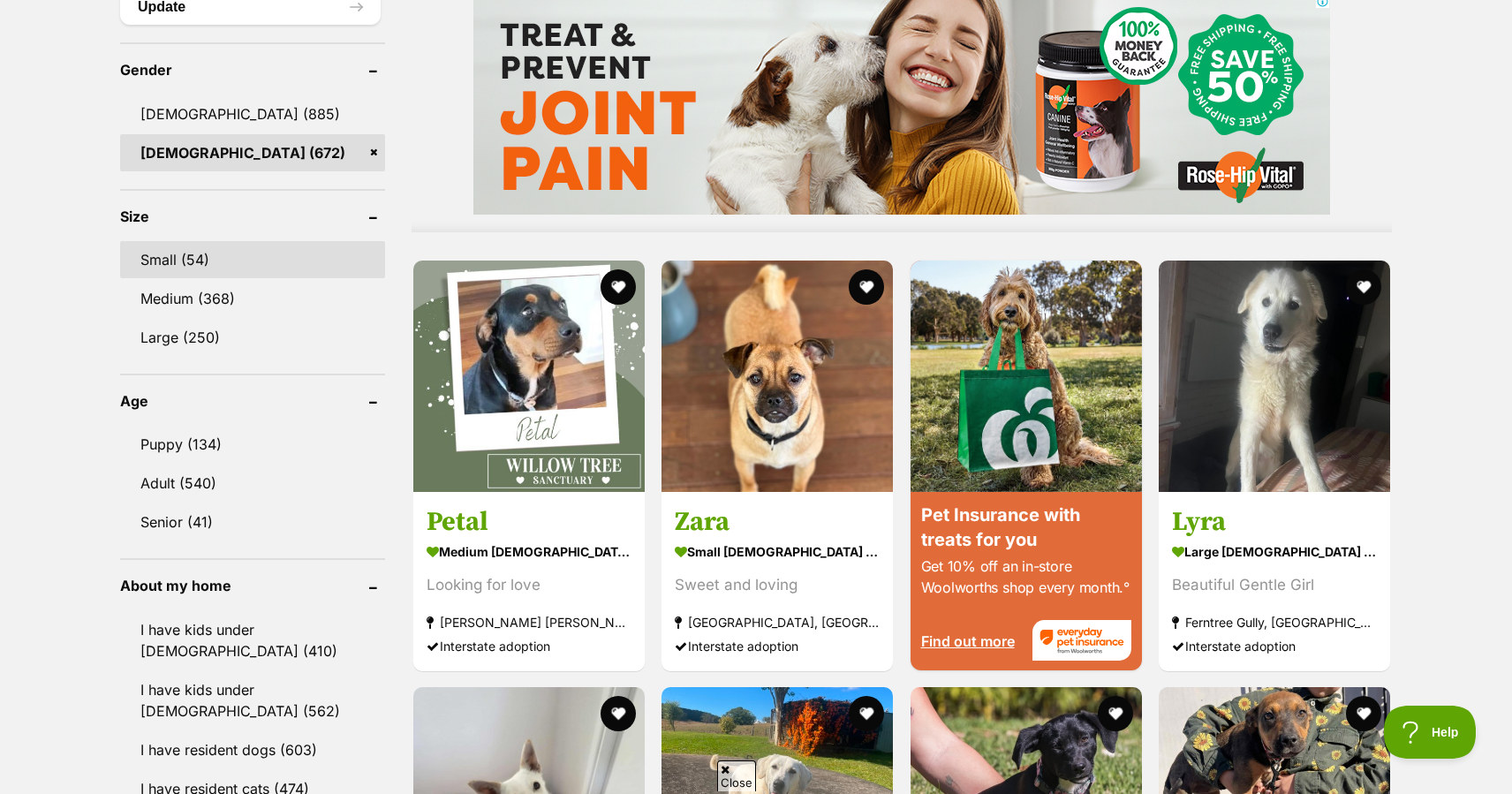
click at [159, 263] on link "Small (54)" at bounding box center [252, 259] width 265 height 37
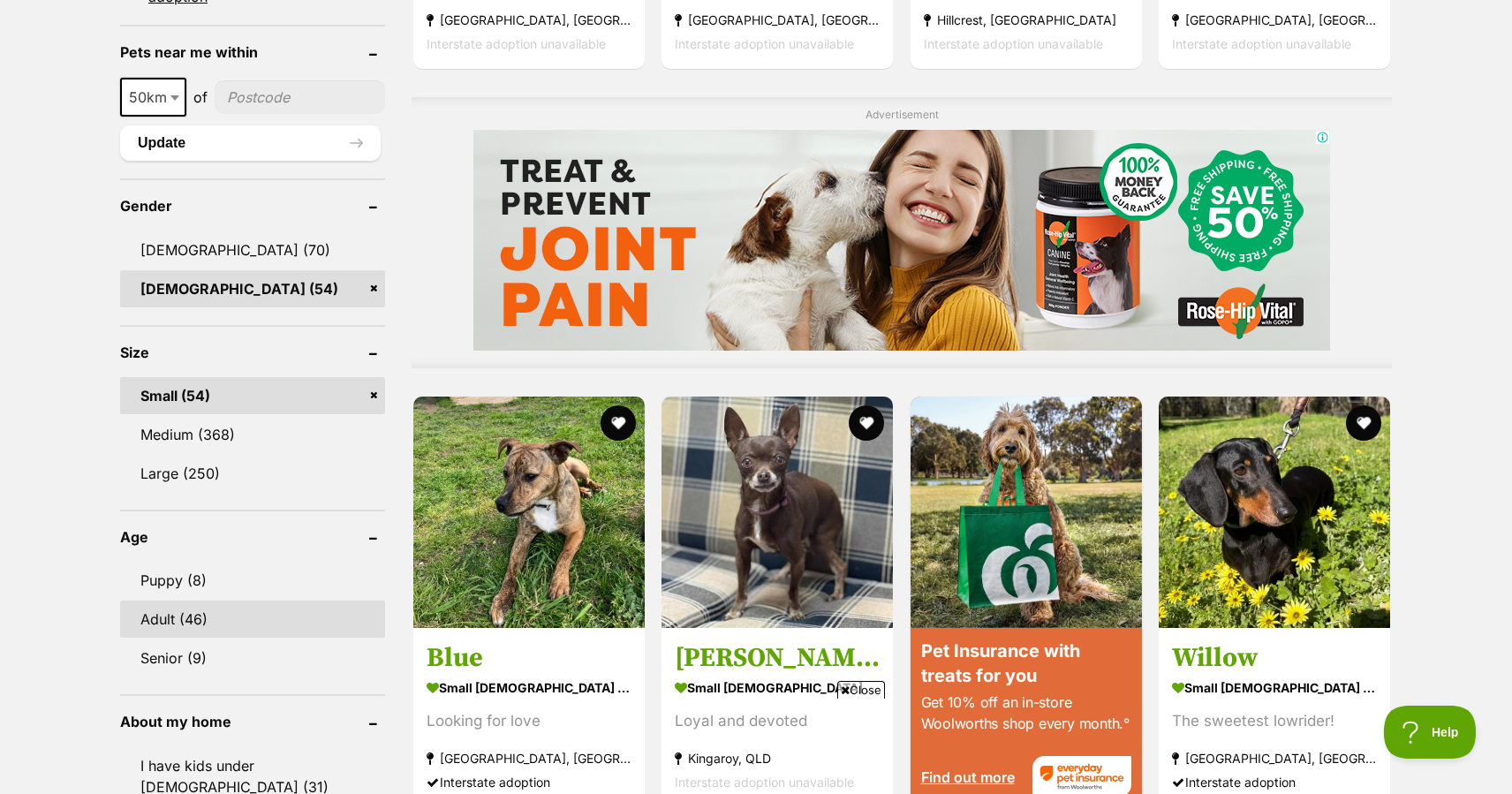
click at [169, 619] on link "Adult (46)" at bounding box center [252, 619] width 265 height 37
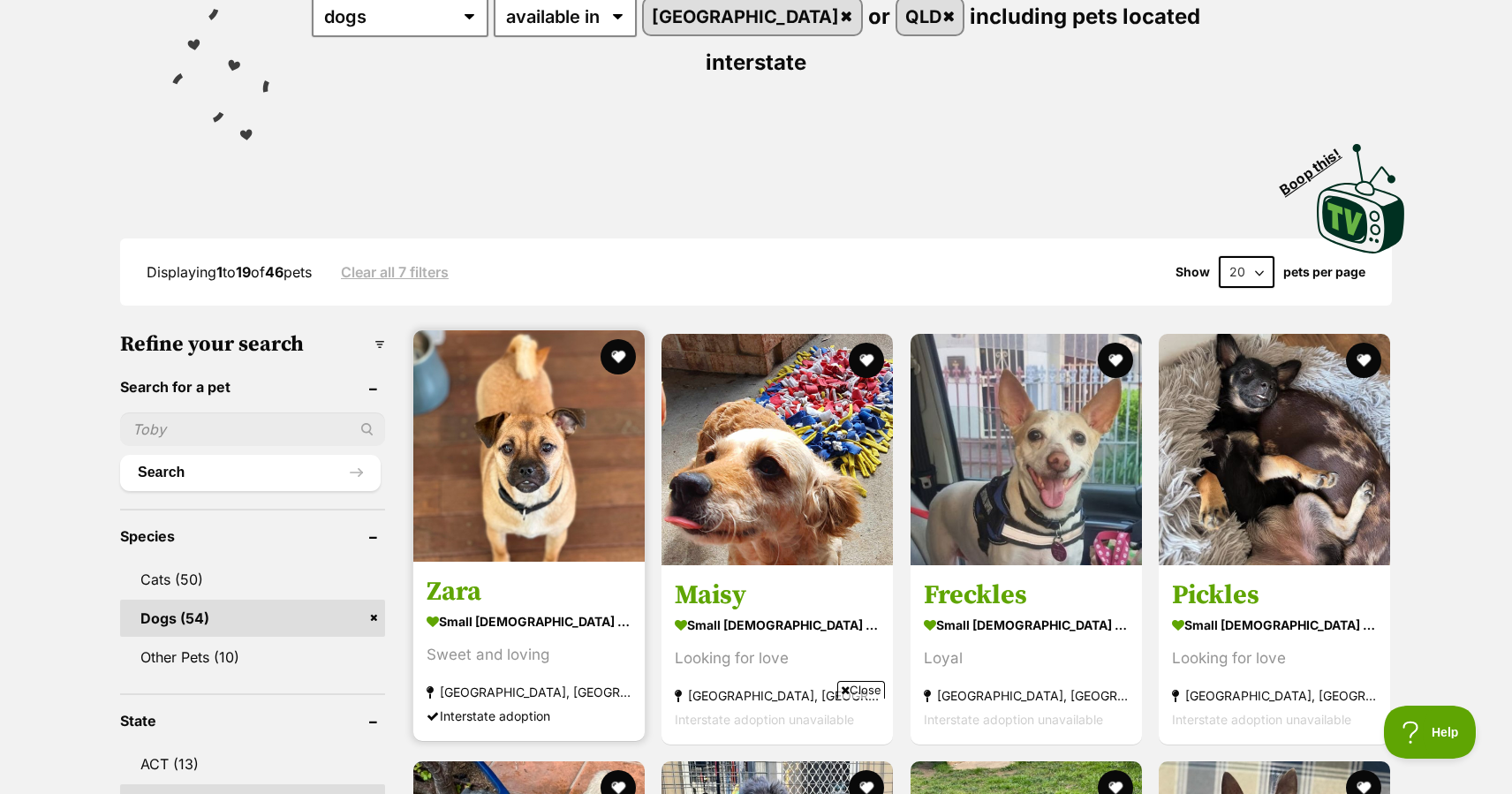
click at [539, 459] on img at bounding box center [528, 445] width 231 height 231
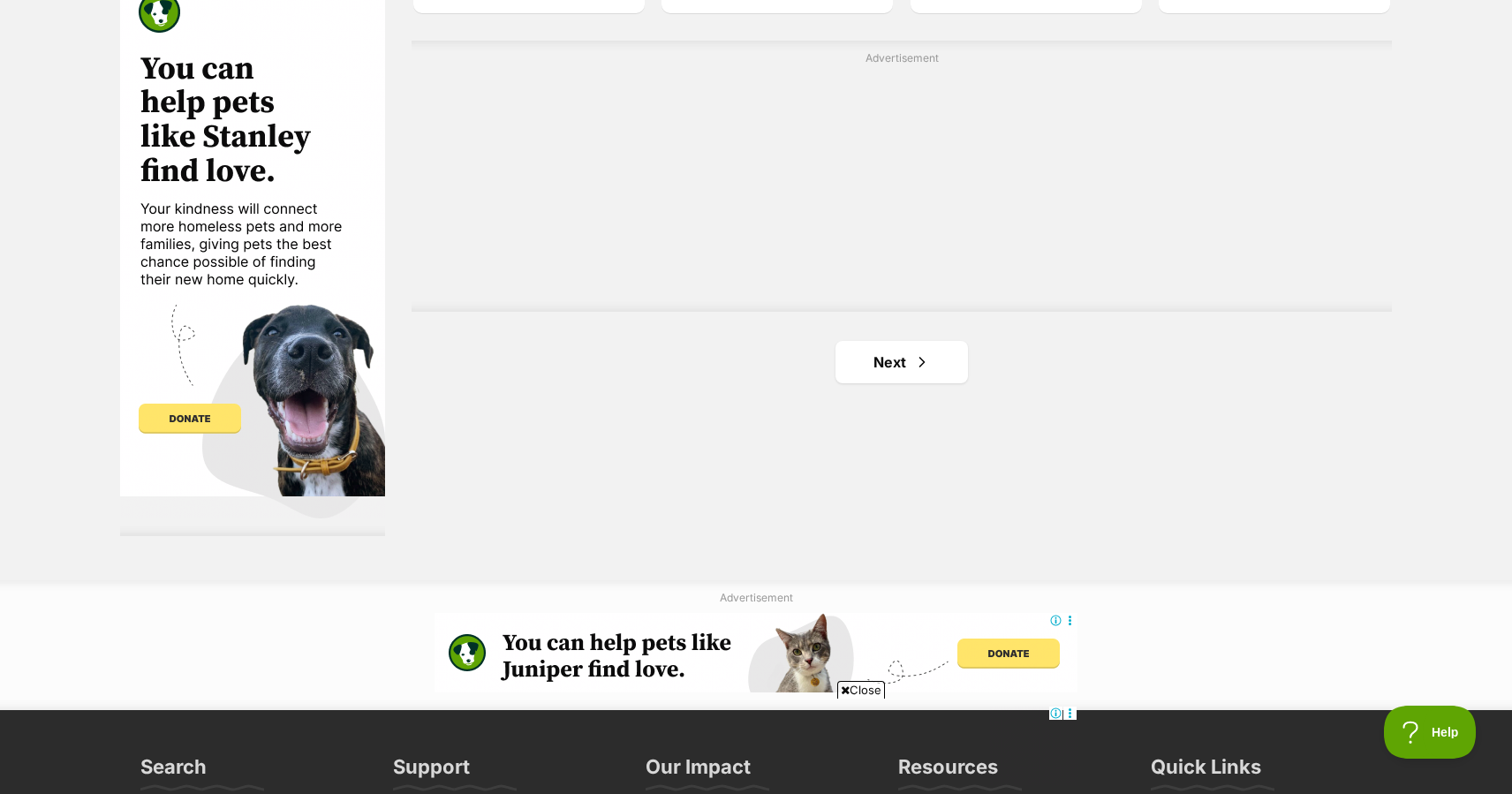
scroll to position [3223, 0]
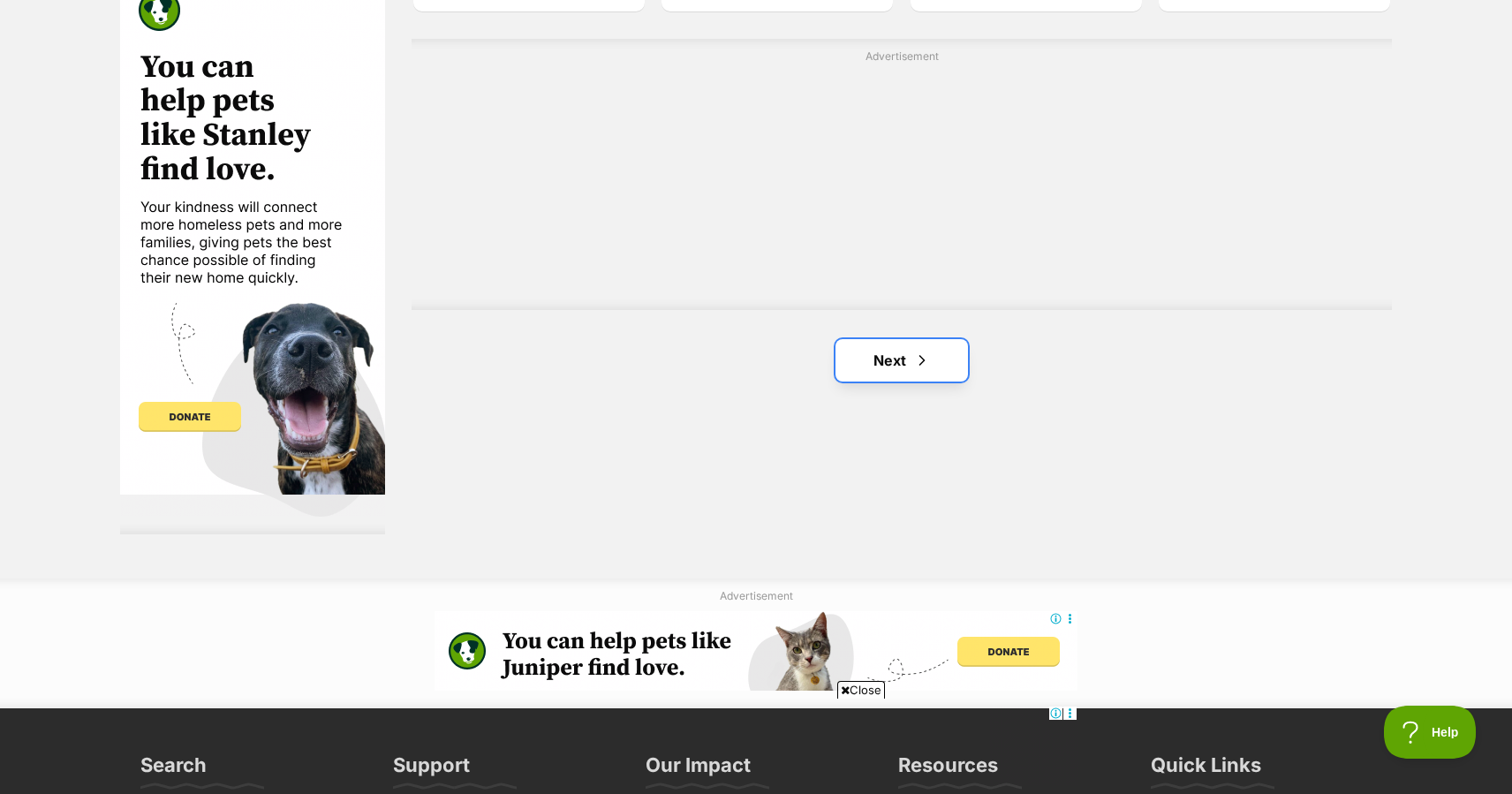
click at [881, 339] on link "Next" at bounding box center [901, 361] width 132 height 42
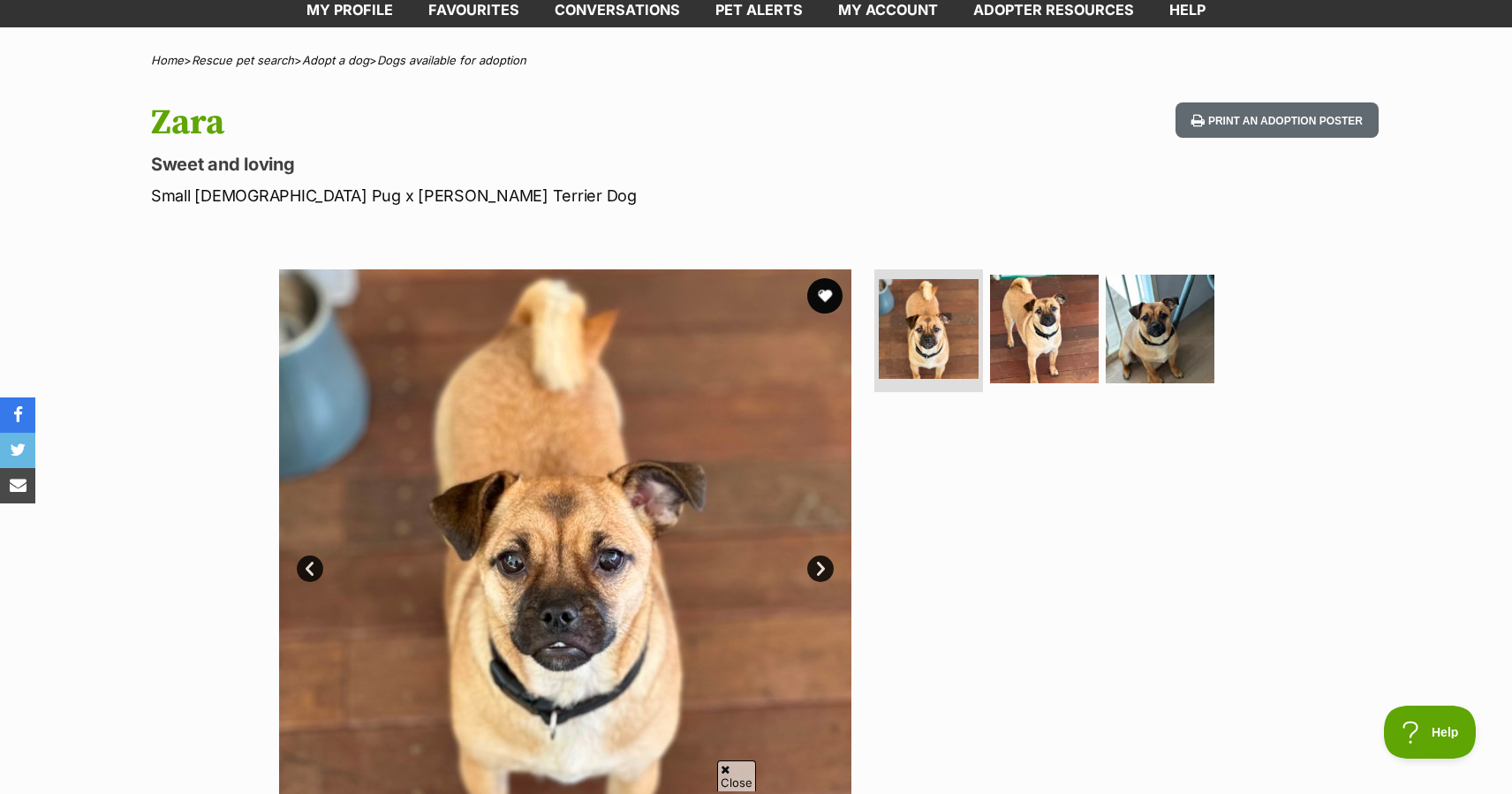
scroll to position [120, 0]
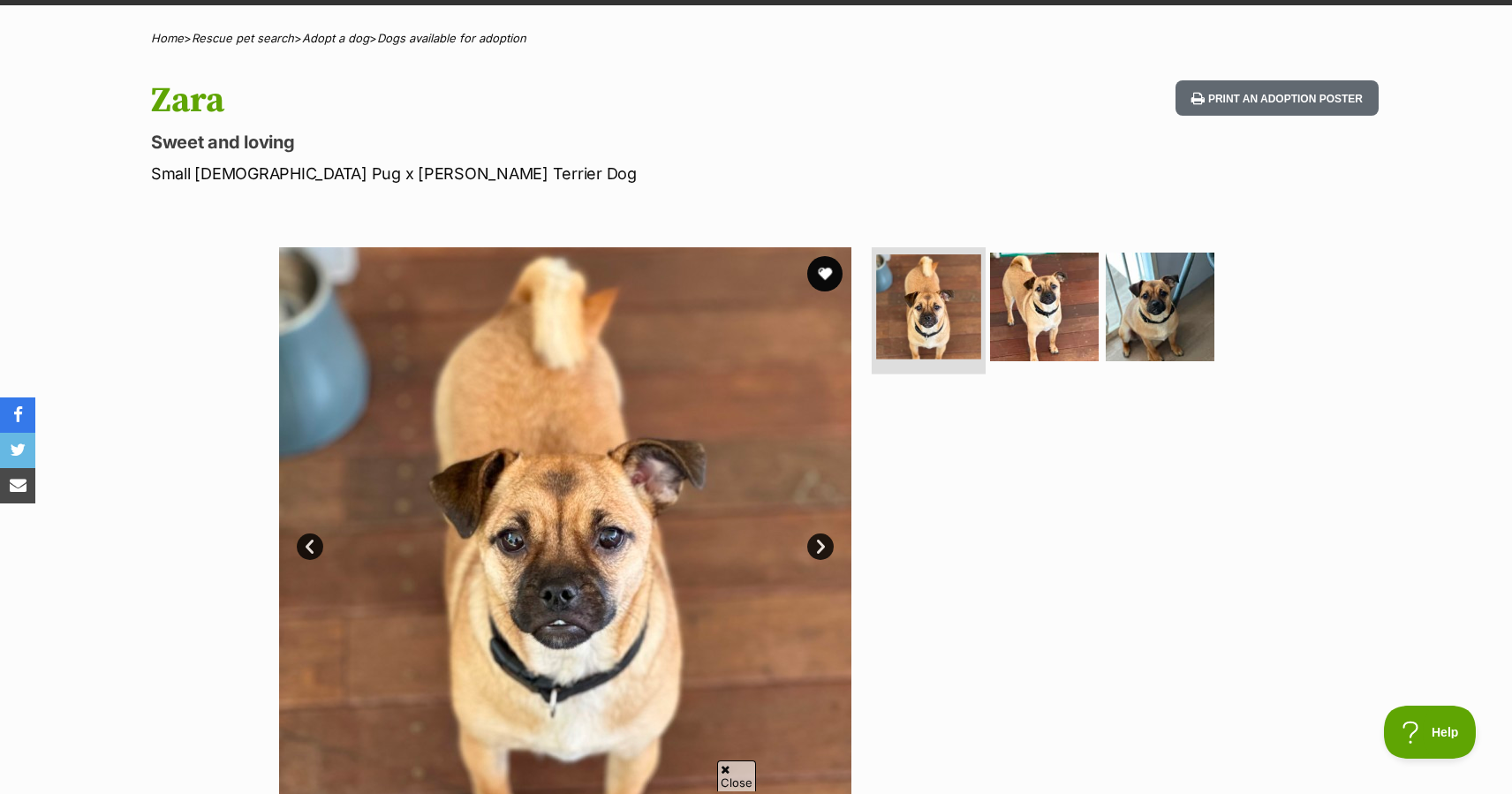
click at [938, 319] on img at bounding box center [929, 307] width 105 height 105
click at [1011, 301] on img at bounding box center [1044, 306] width 114 height 114
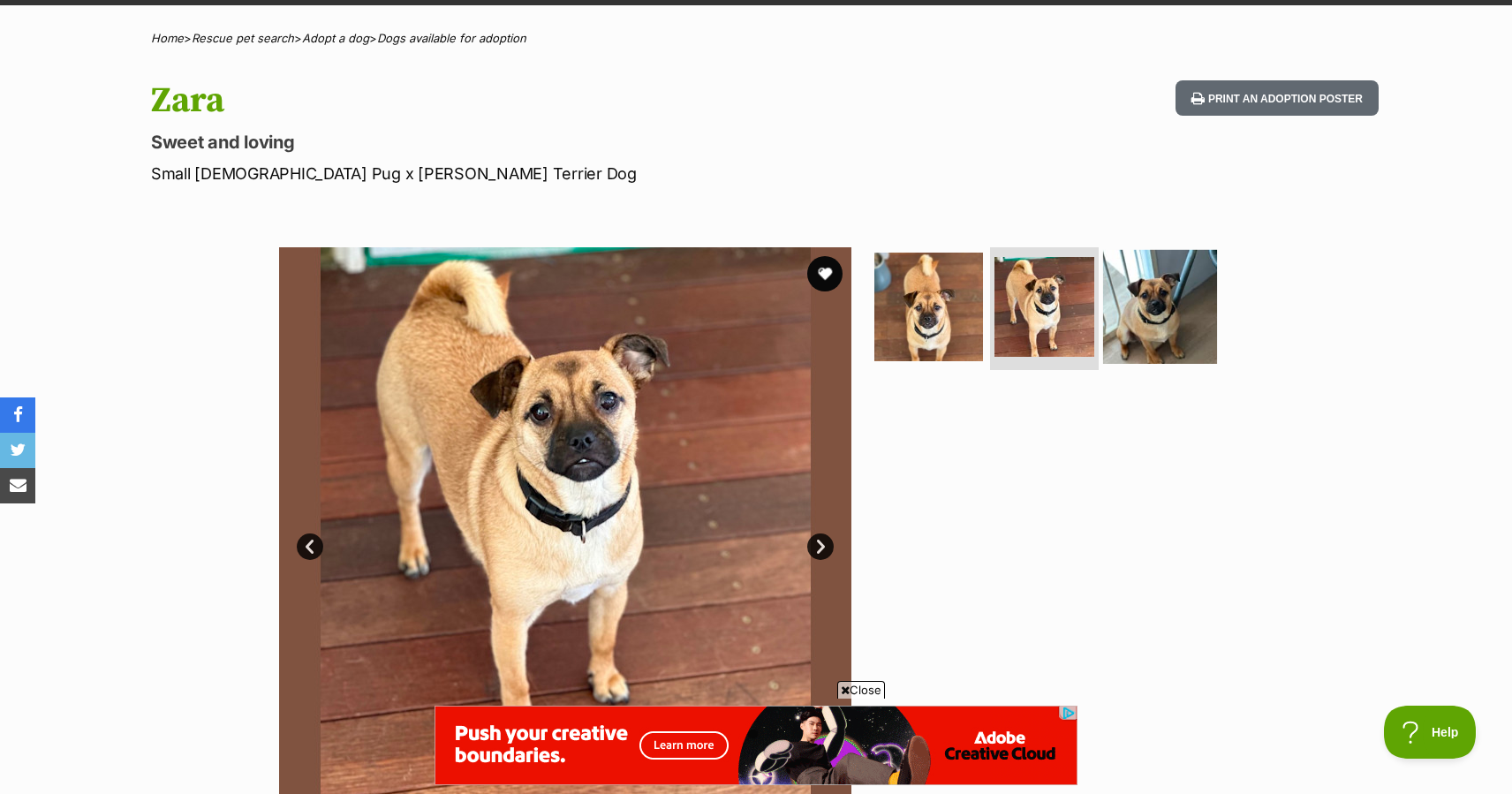
click at [1136, 319] on img at bounding box center [1159, 306] width 114 height 114
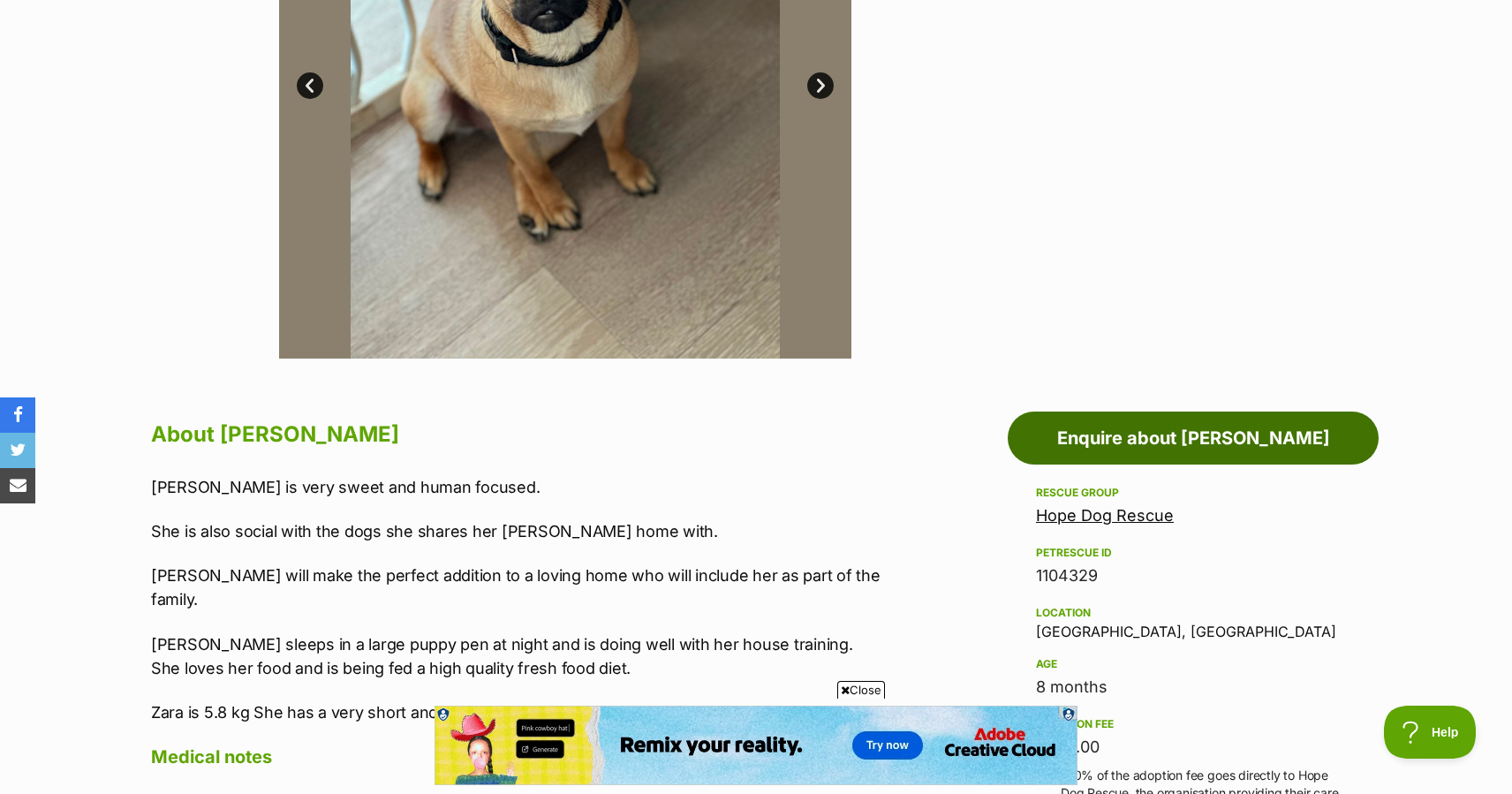
click at [1155, 445] on link "Enquire about [PERSON_NAME]" at bounding box center [1193, 437] width 371 height 53
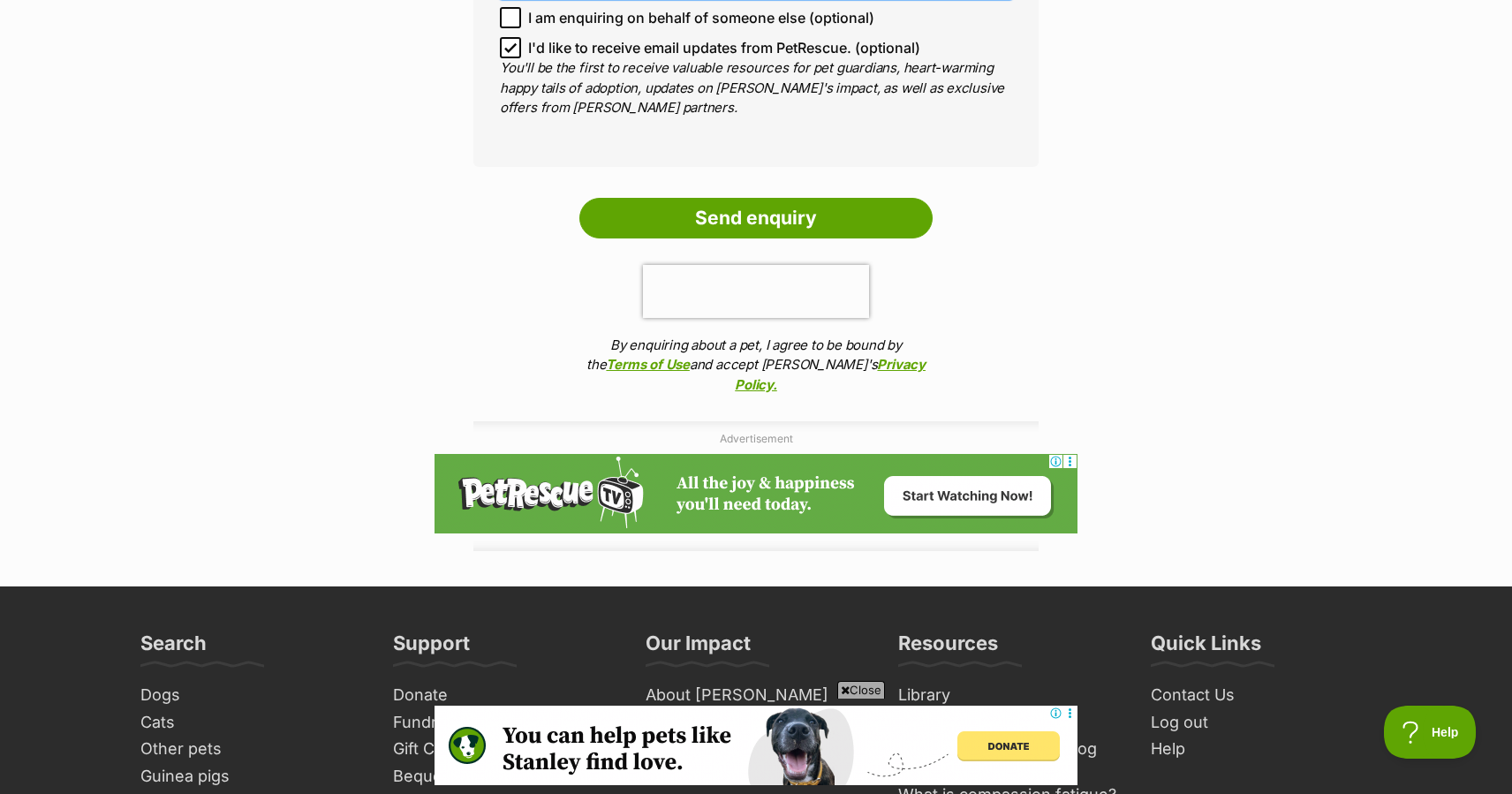
scroll to position [1826, 0]
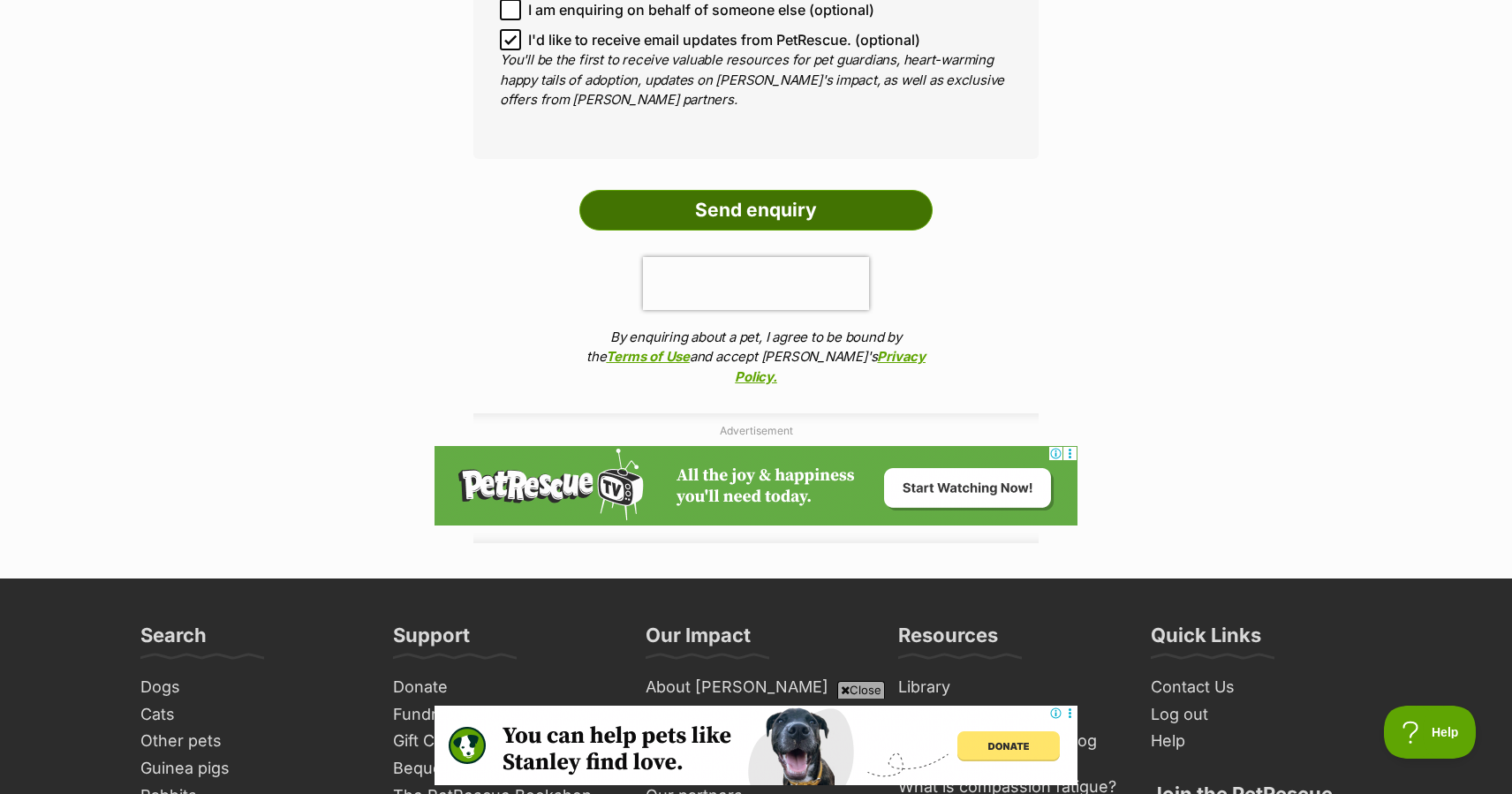
click at [739, 190] on input "Send enquiry" at bounding box center [756, 210] width 353 height 40
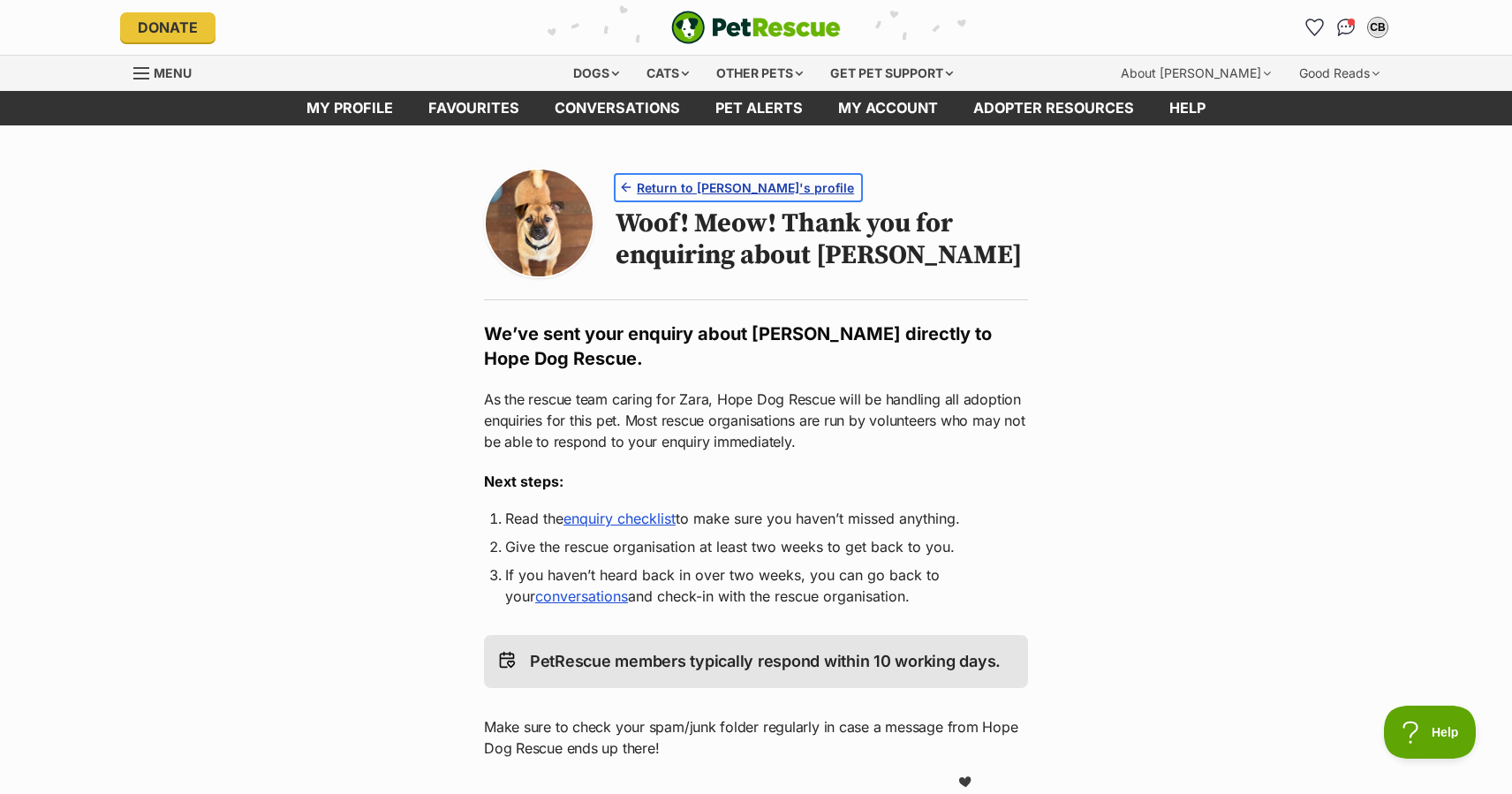
click at [685, 189] on span "Return to Zara's profile" at bounding box center [745, 187] width 218 height 18
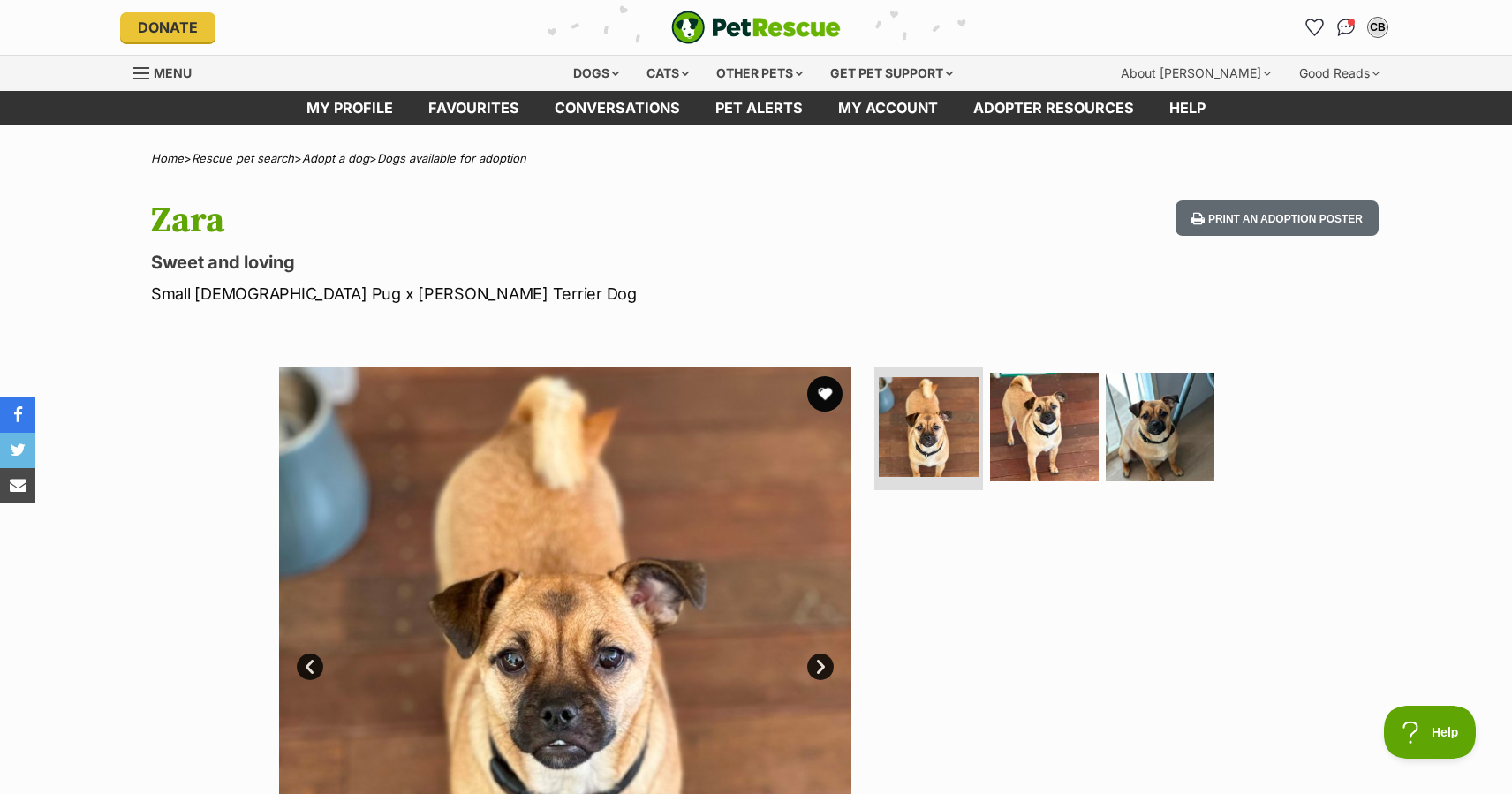
click at [820, 667] on link "Next" at bounding box center [821, 666] width 27 height 27
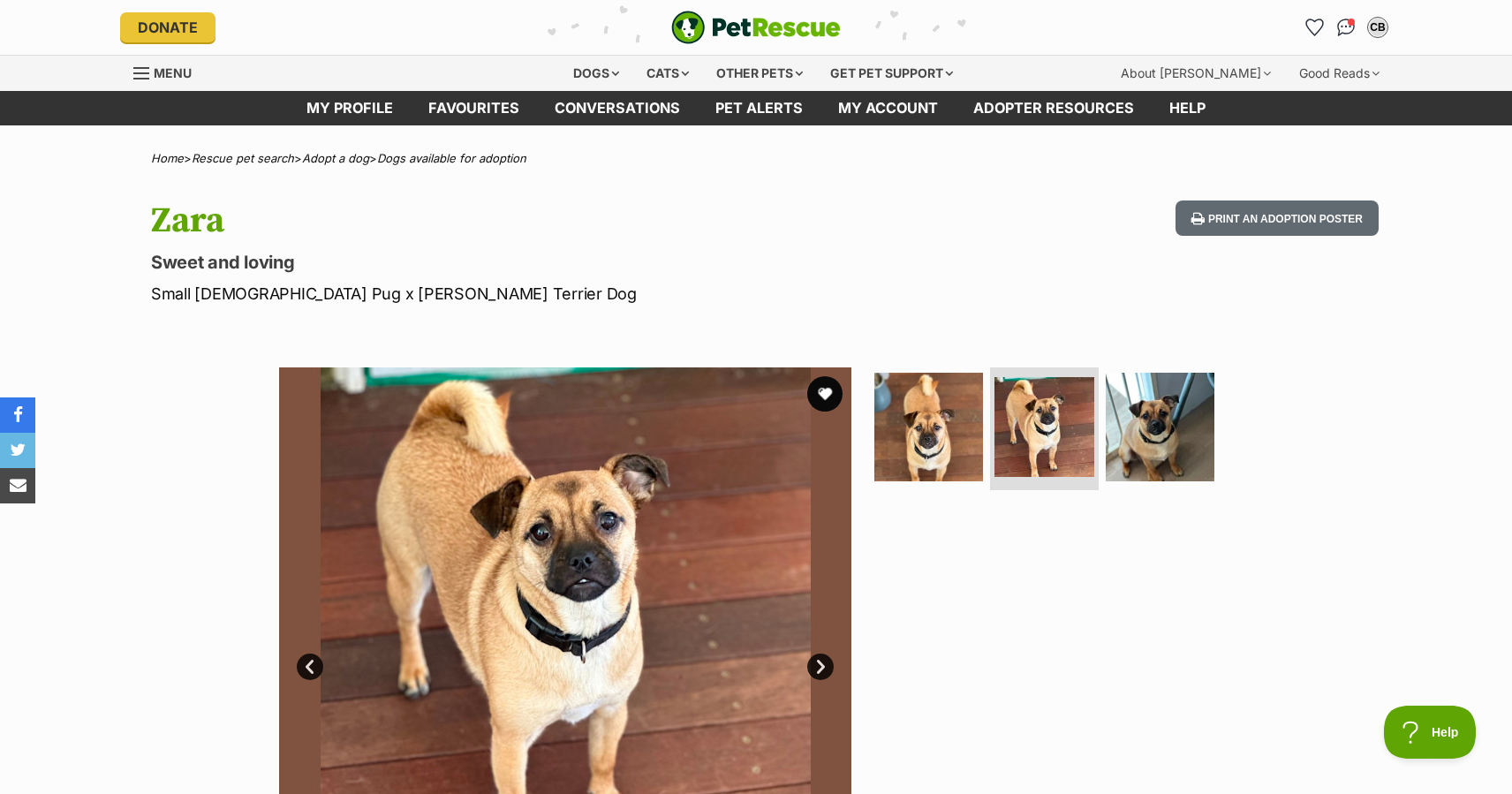
click at [818, 667] on link "Next" at bounding box center [821, 666] width 27 height 27
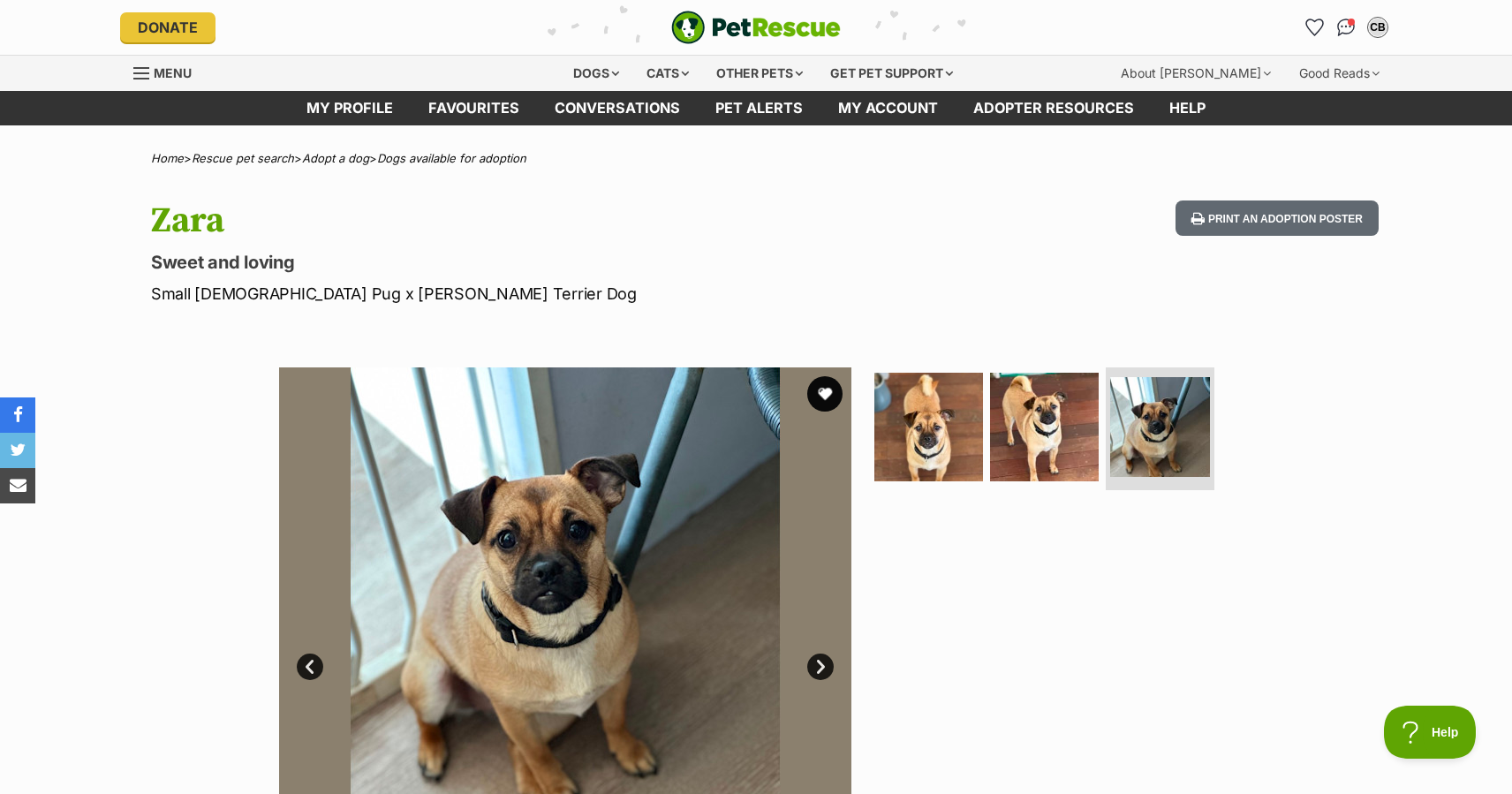
click at [818, 667] on link "Next" at bounding box center [821, 666] width 27 height 27
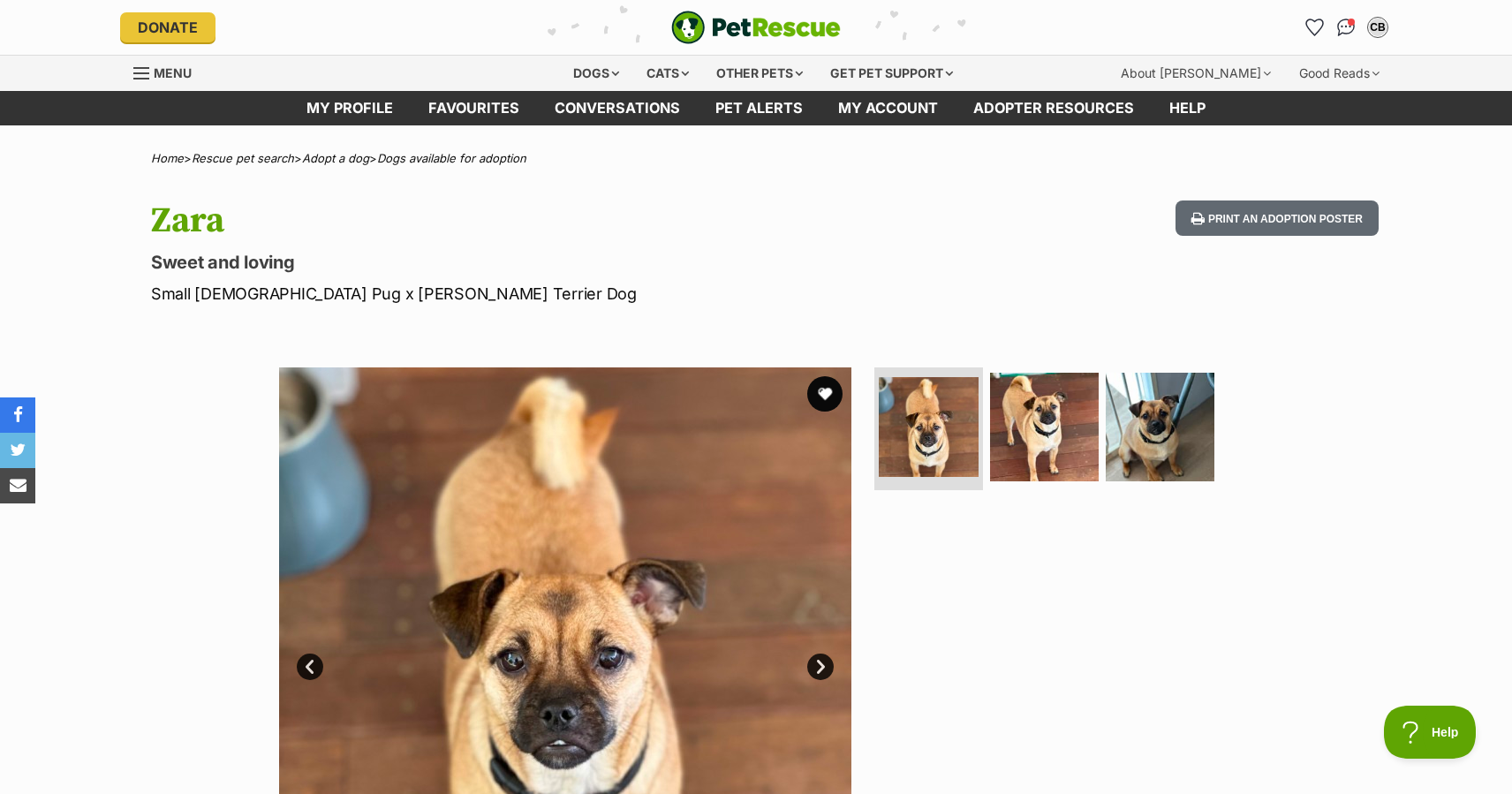
click at [304, 668] on link "Prev" at bounding box center [310, 666] width 27 height 27
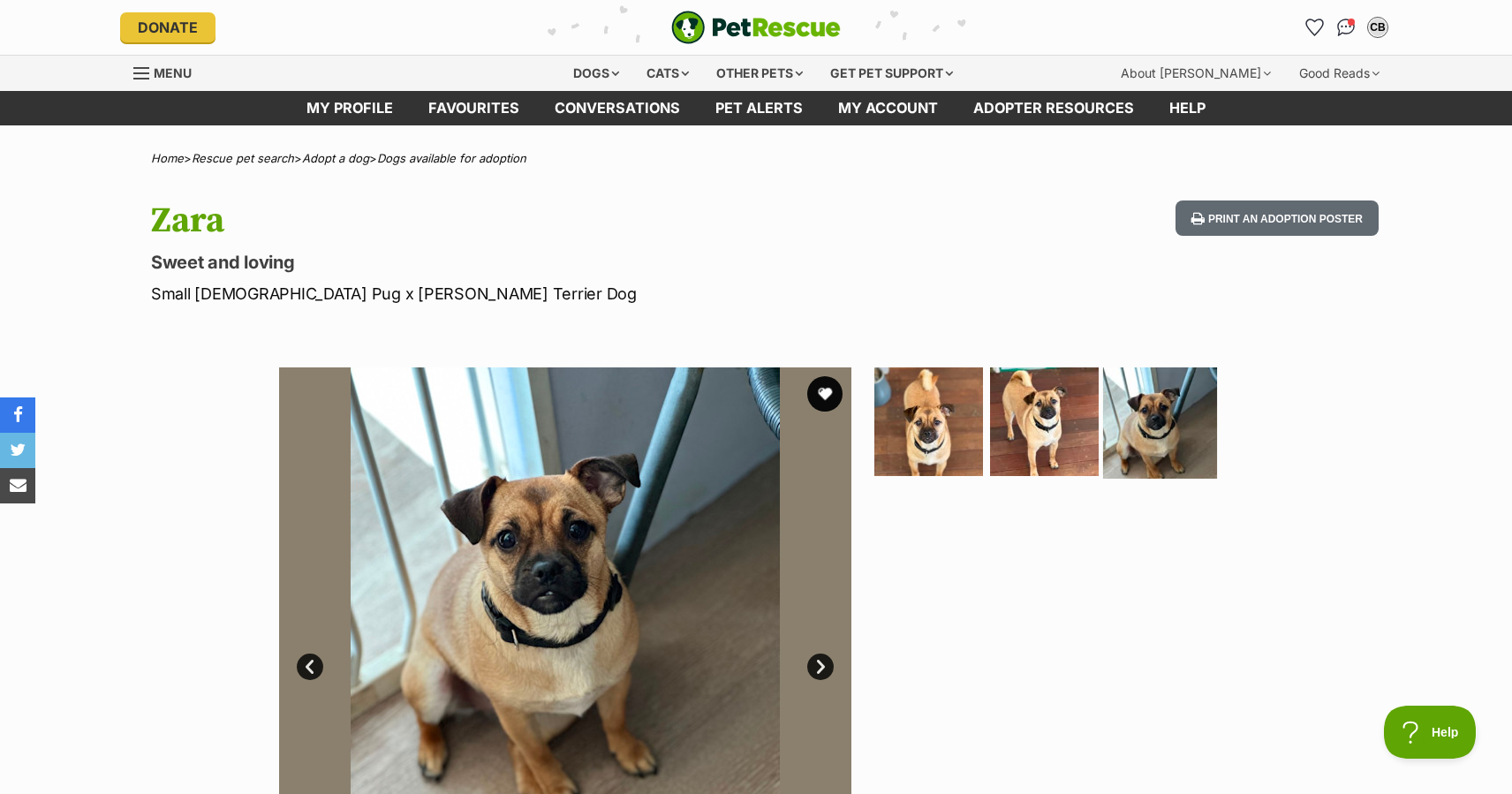
click at [1148, 438] on img at bounding box center [1159, 420] width 114 height 114
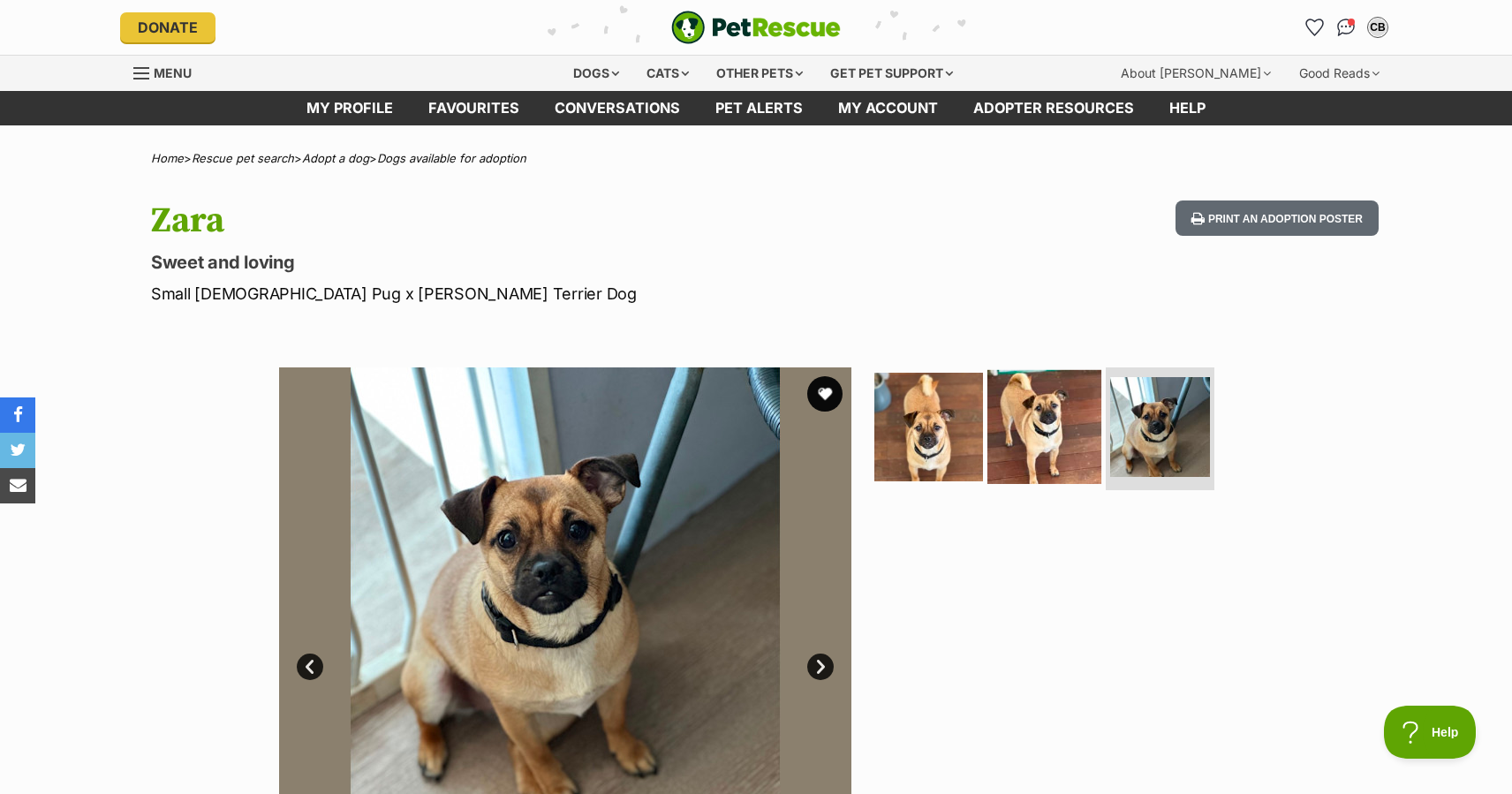
click at [1023, 420] on img at bounding box center [1044, 426] width 114 height 114
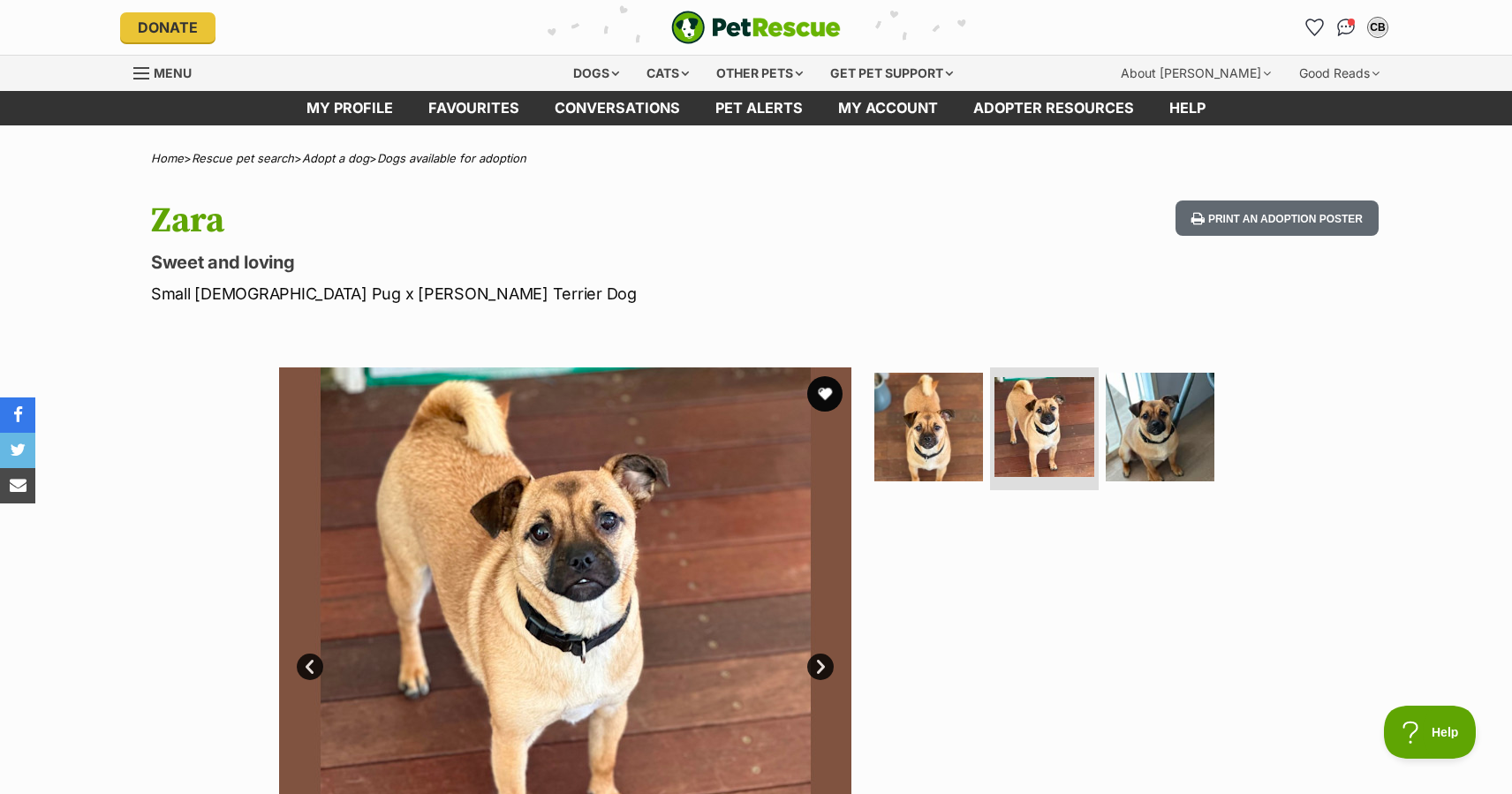
click at [819, 668] on link "Next" at bounding box center [821, 666] width 27 height 27
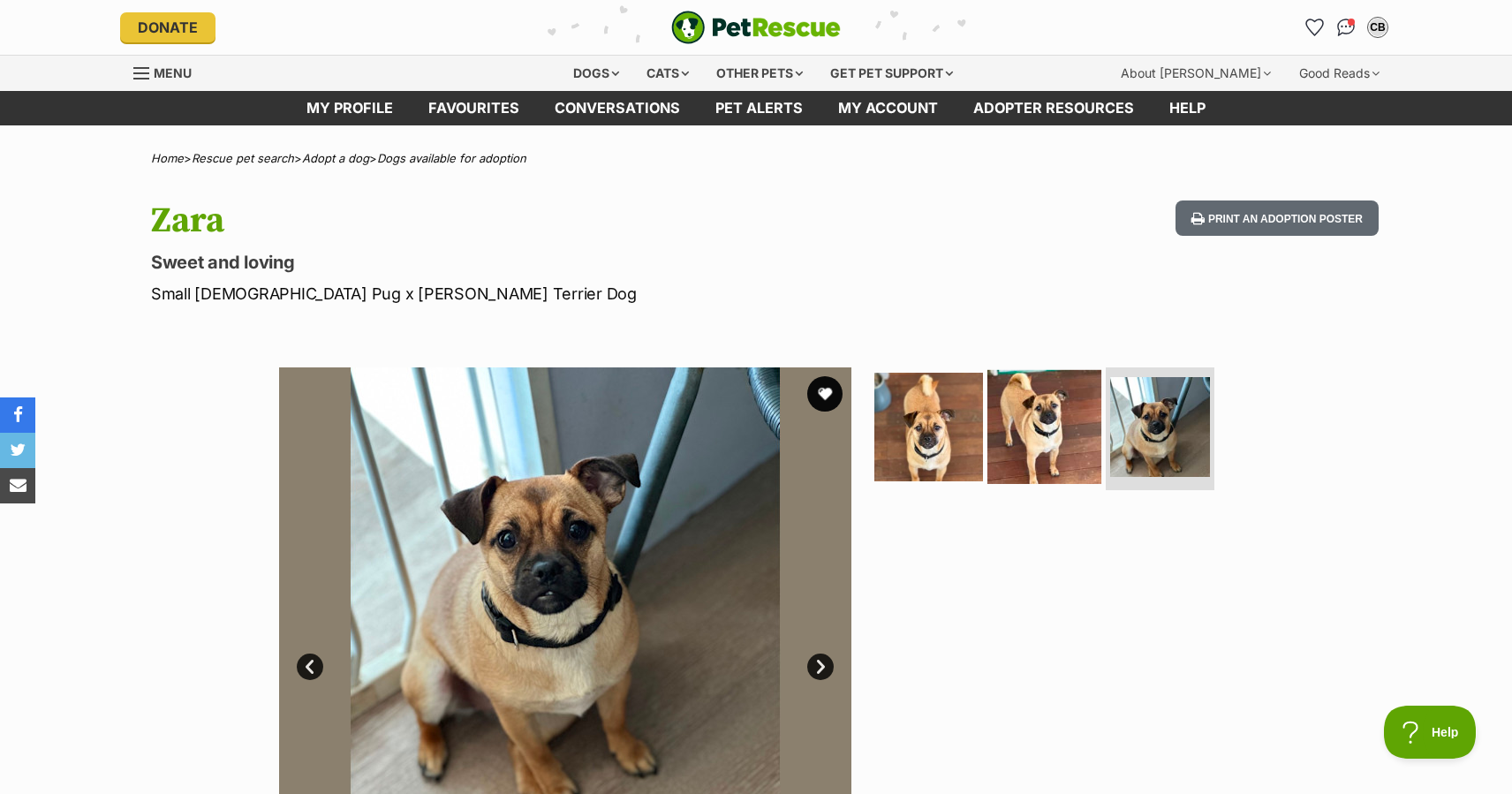
click at [1037, 424] on img at bounding box center [1044, 426] width 114 height 114
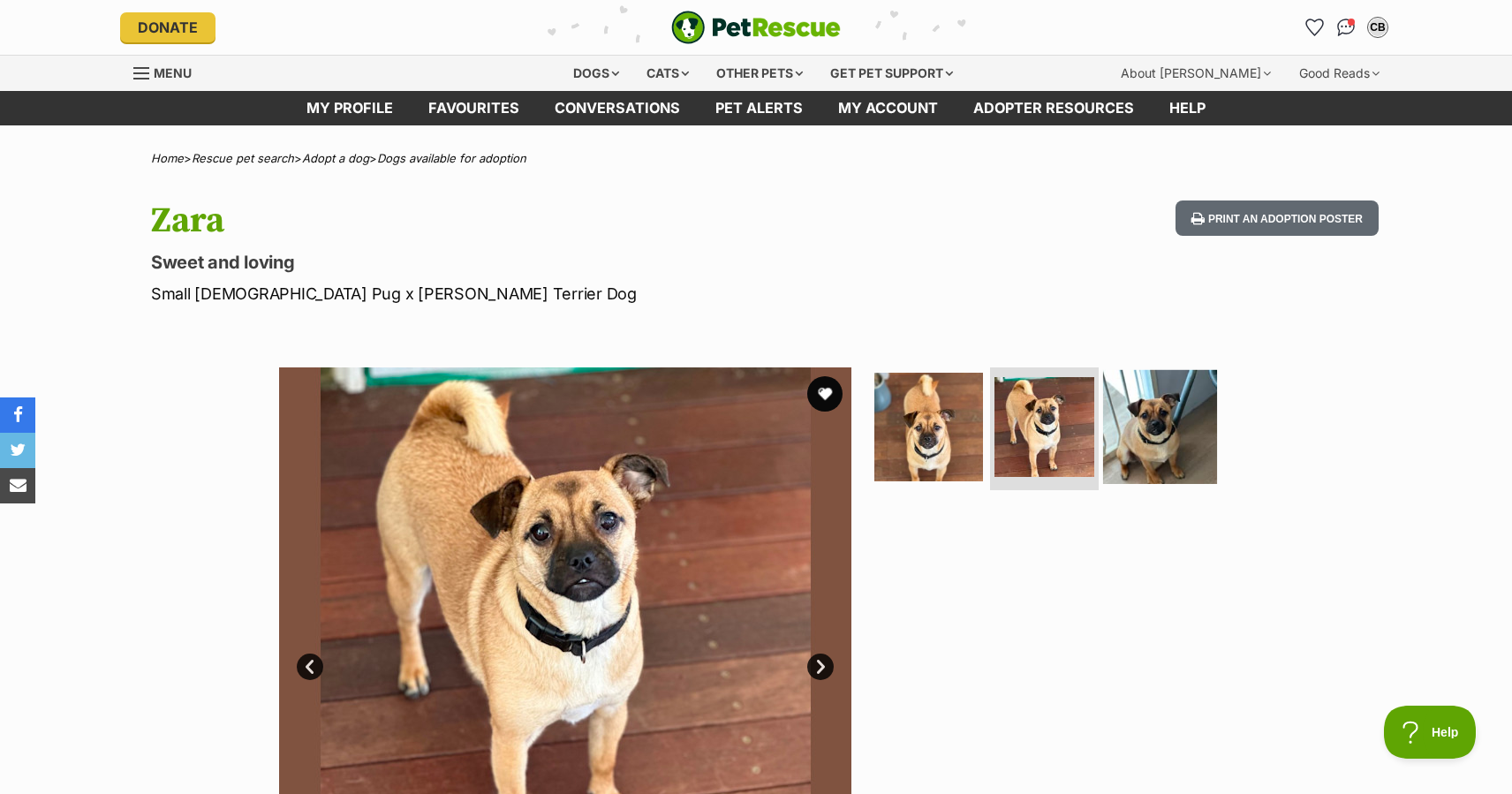
click at [1176, 432] on img at bounding box center [1159, 426] width 114 height 114
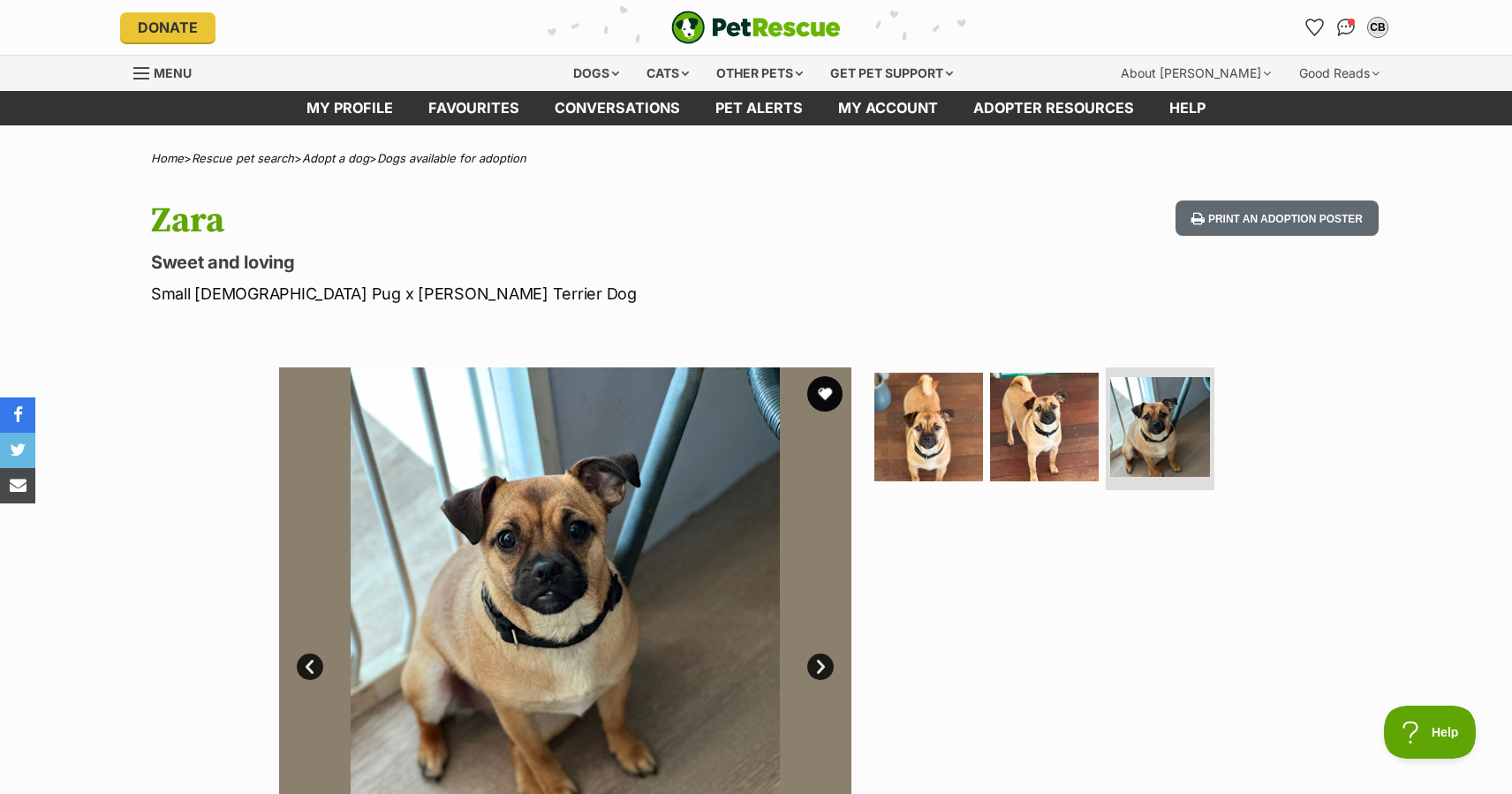
click at [824, 666] on link "Next" at bounding box center [821, 666] width 27 height 27
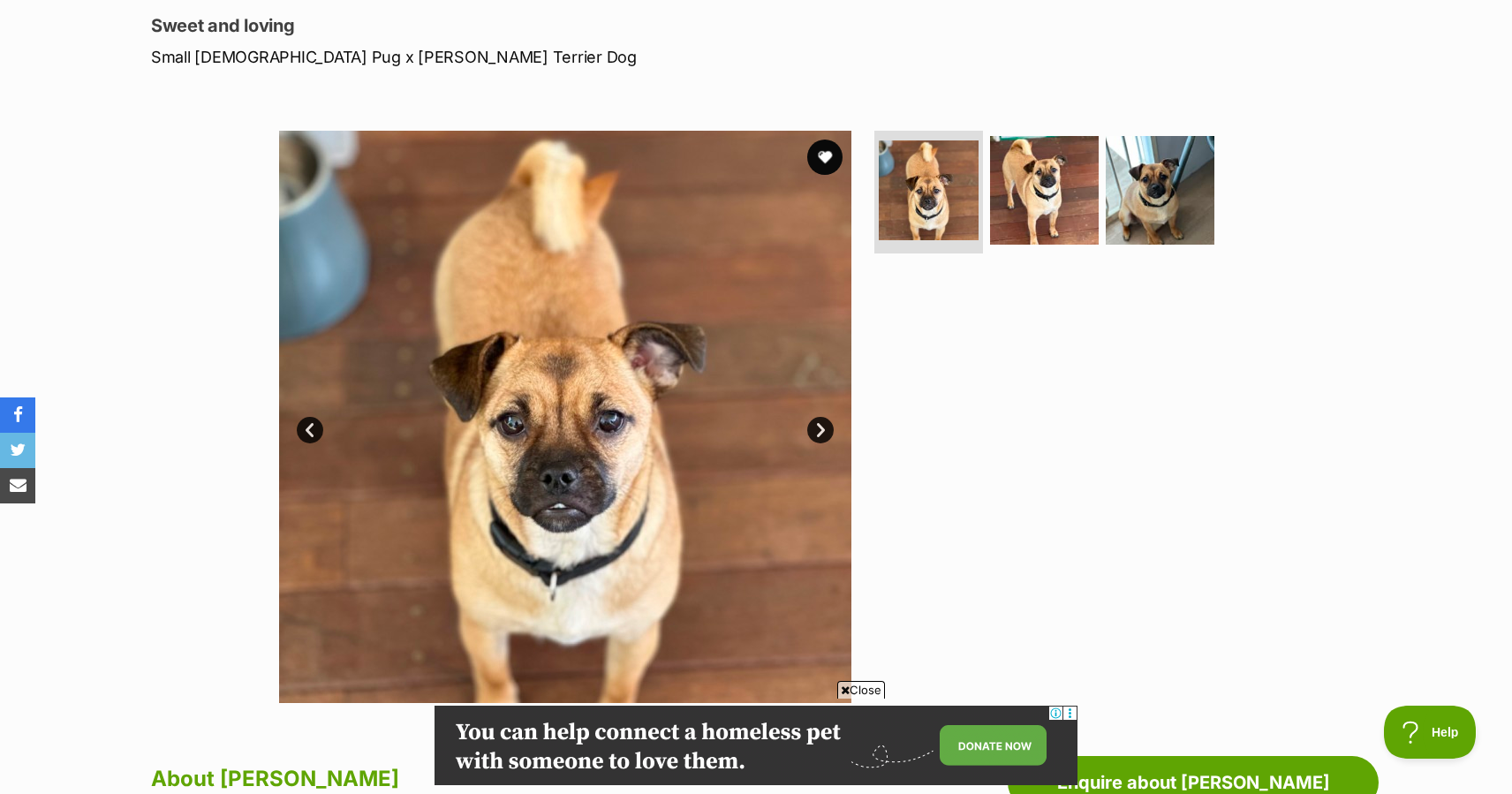
scroll to position [235, 0]
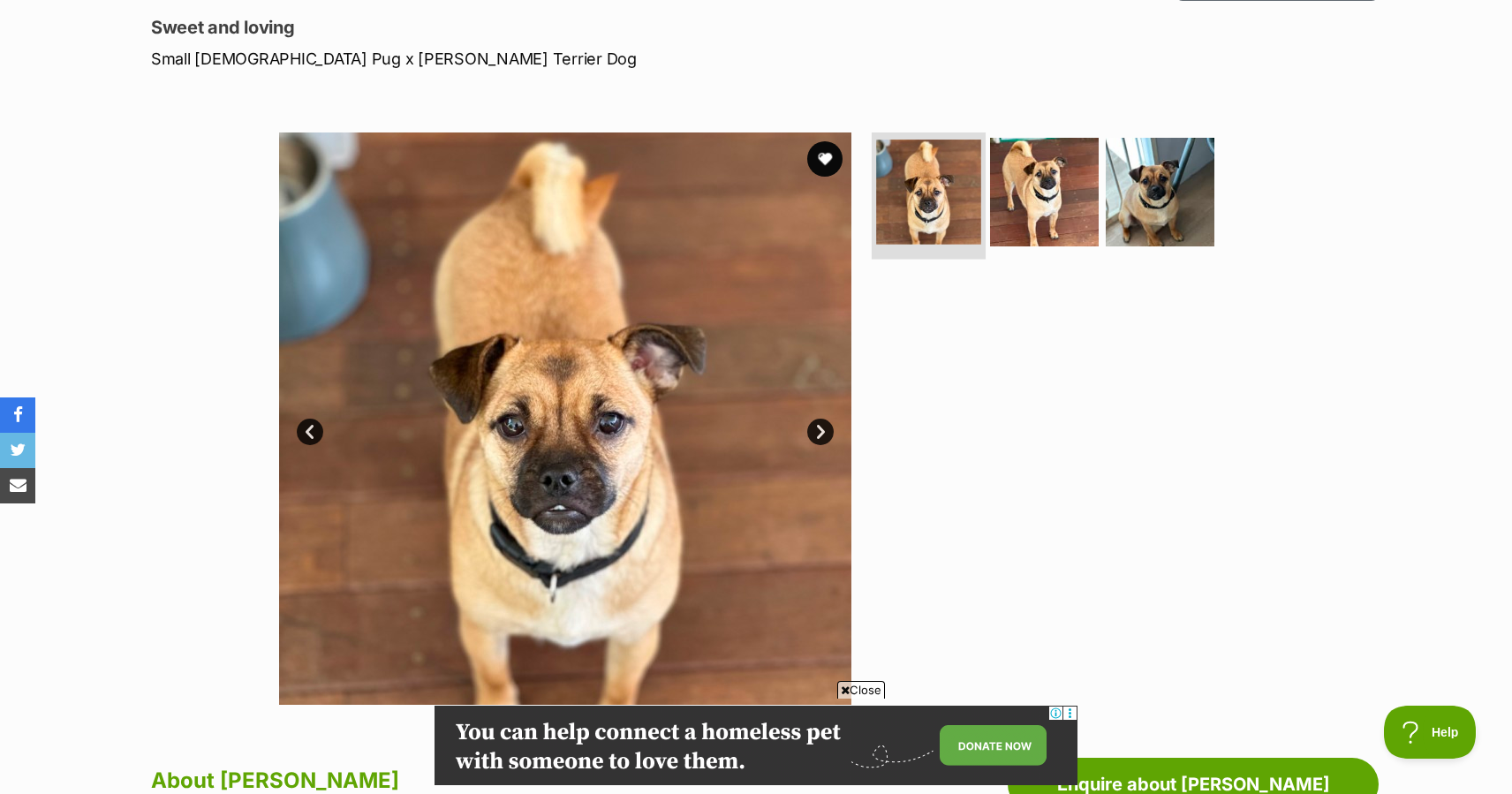
click at [933, 198] on img at bounding box center [929, 193] width 105 height 105
click at [1031, 202] on img at bounding box center [1044, 191] width 114 height 114
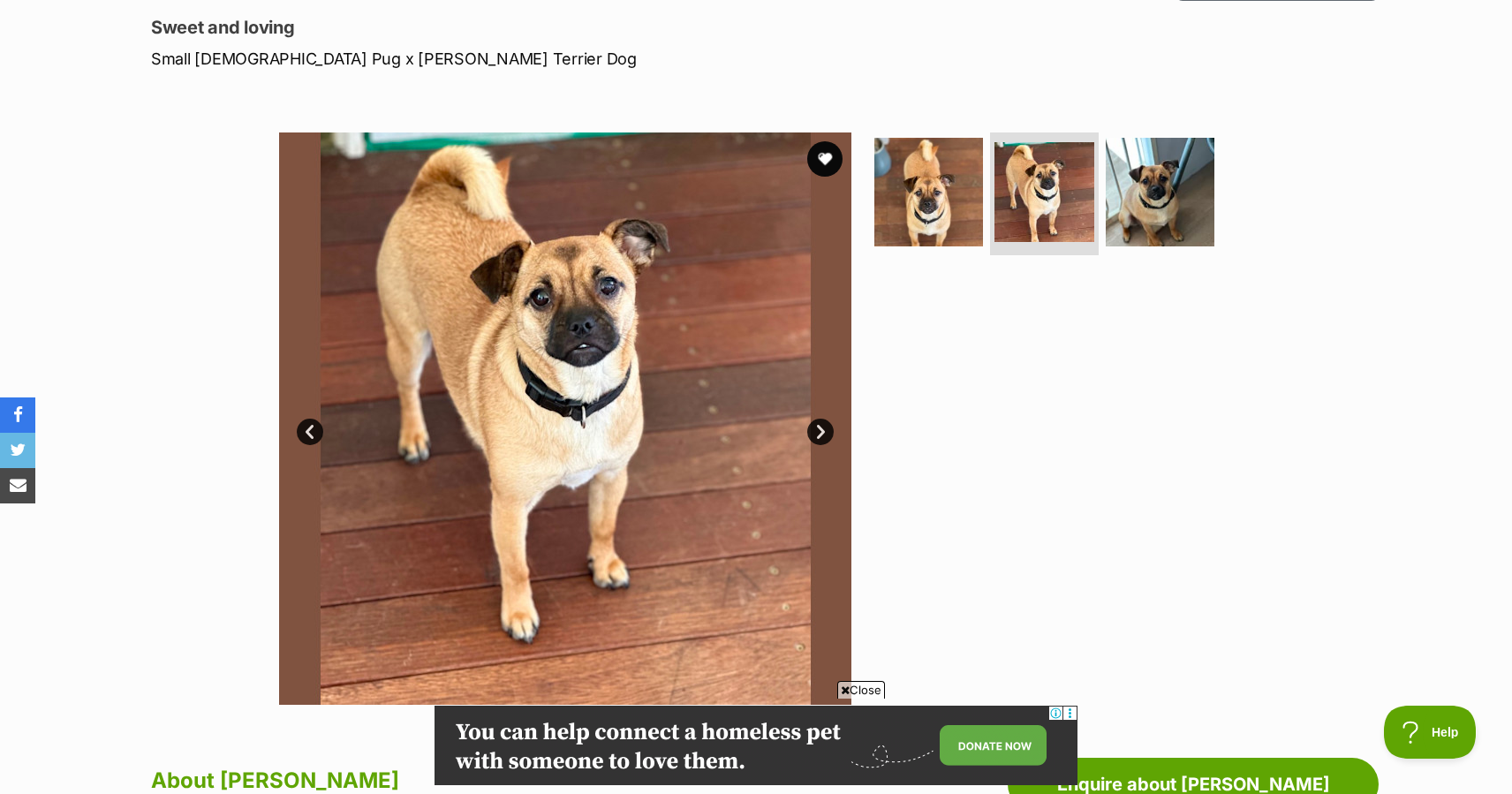
scroll to position [0, 0]
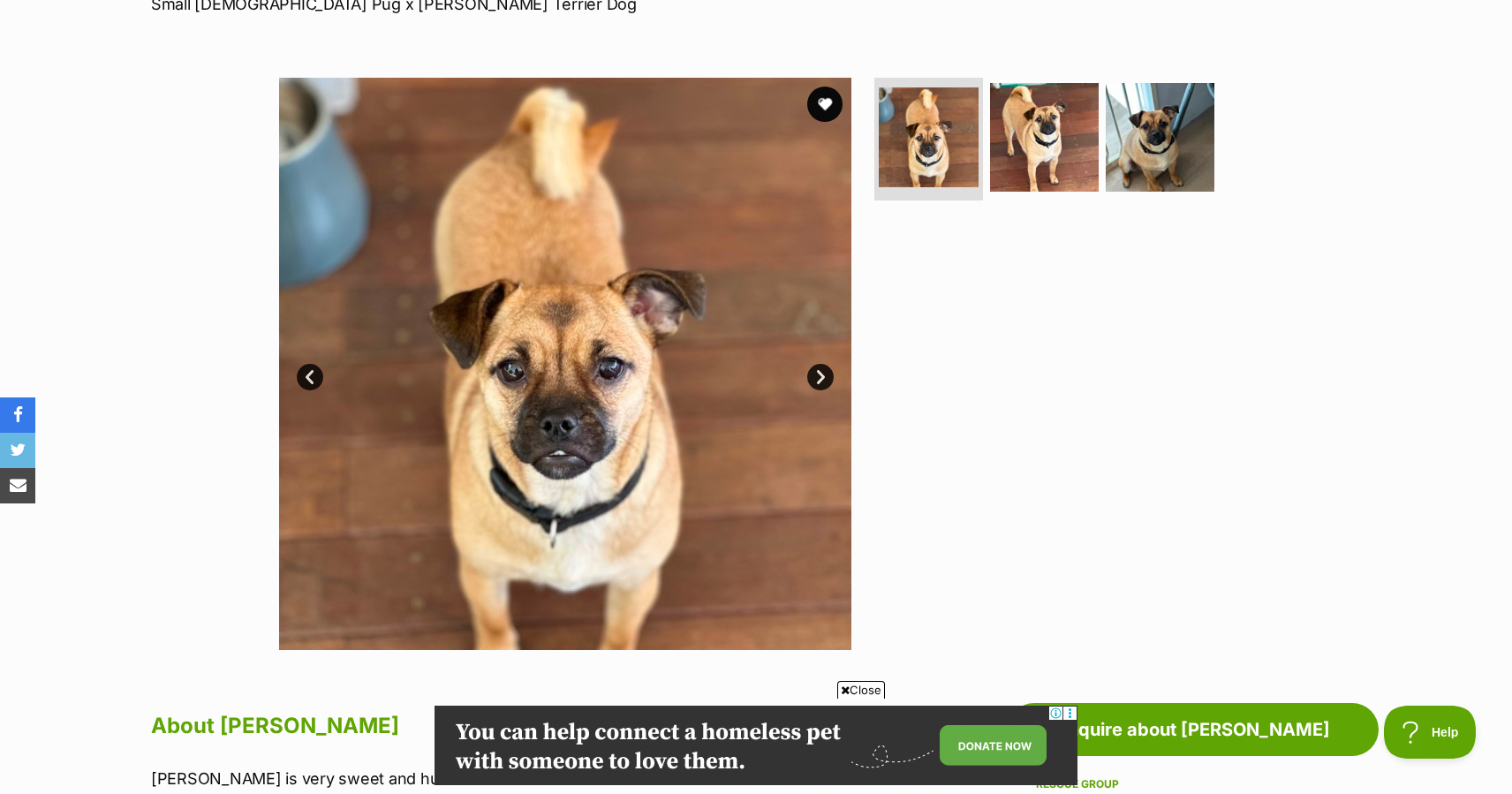
scroll to position [285, 0]
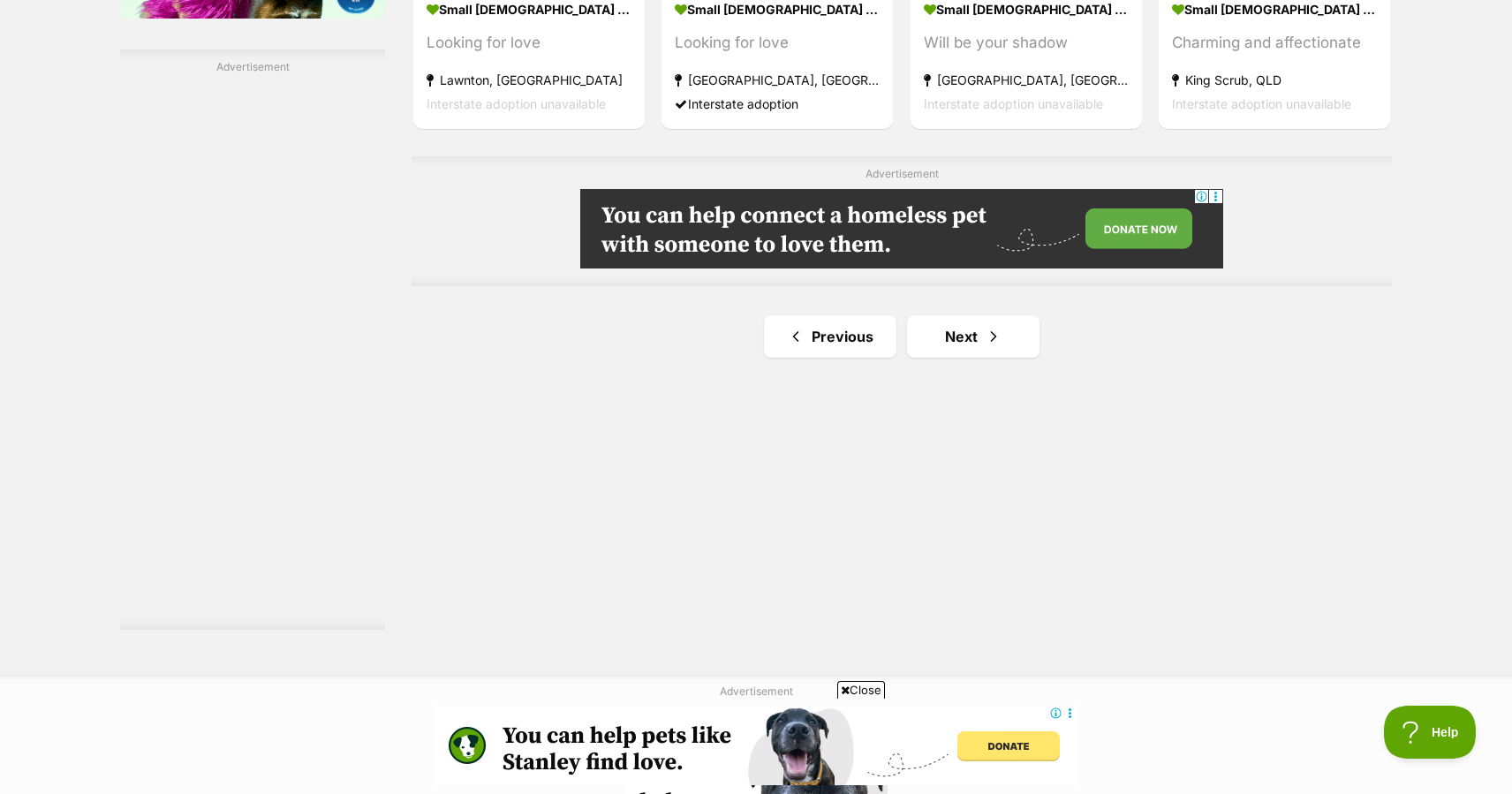
scroll to position [3121, 0]
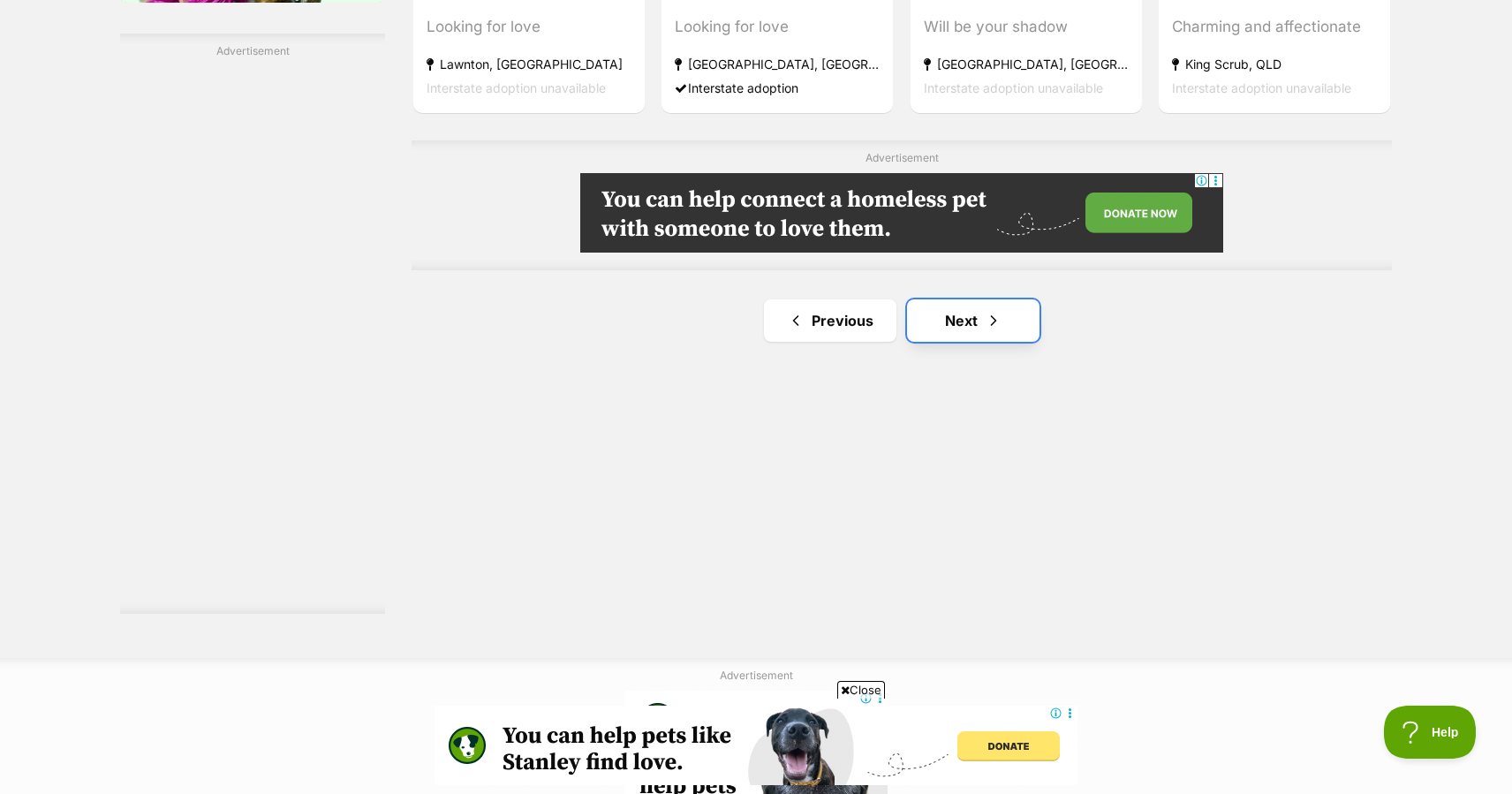
click at [963, 299] on link "Next" at bounding box center [973, 320] width 132 height 42
